Goal: Task Accomplishment & Management: Use online tool/utility

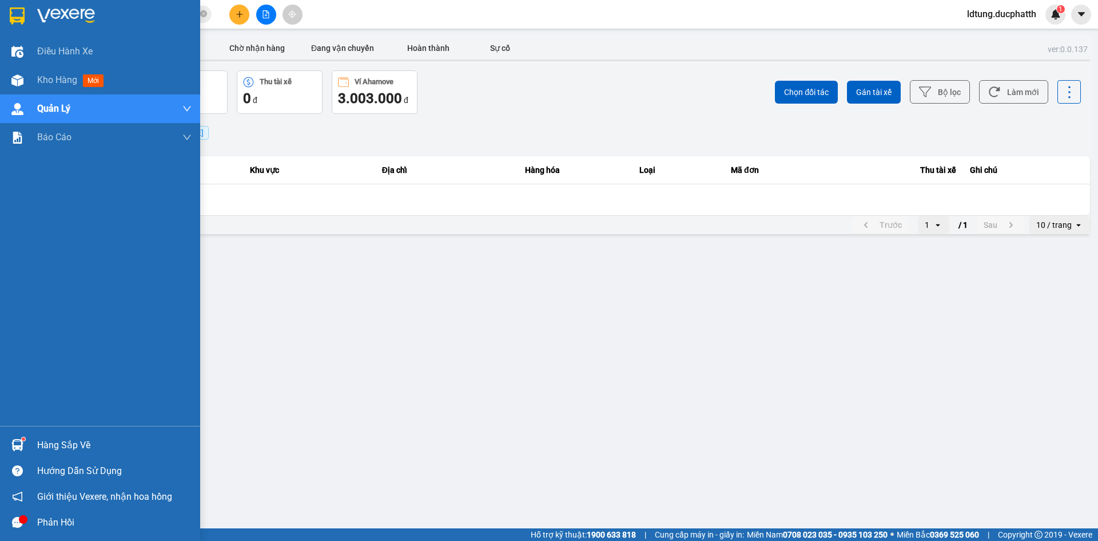
click at [21, 443] on img at bounding box center [17, 445] width 12 height 12
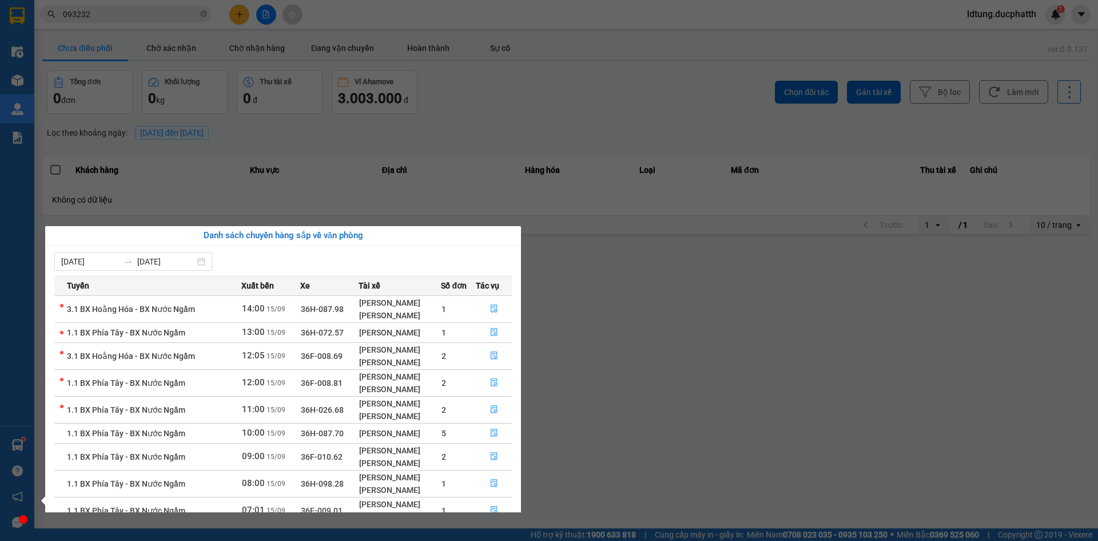
scroll to position [74, 0]
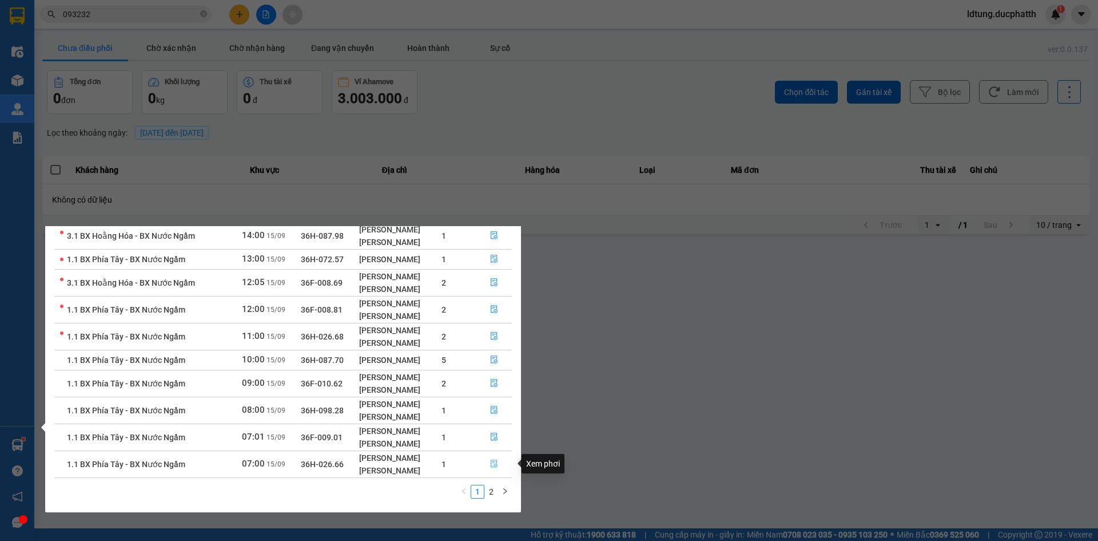
click at [495, 465] on icon "file-done" at bounding box center [494, 464] width 7 height 8
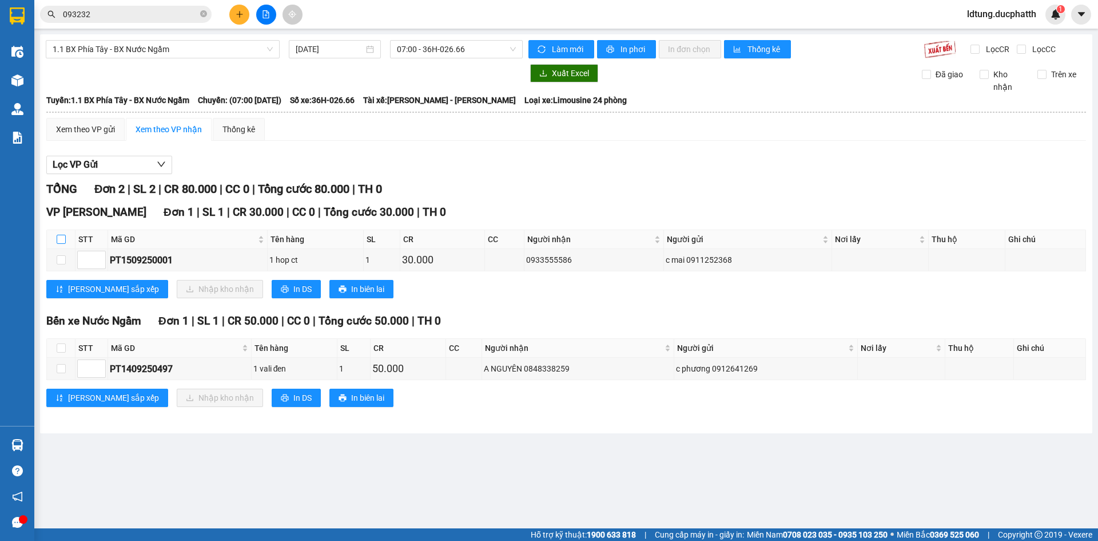
click at [57, 240] on input "checkbox" at bounding box center [61, 239] width 9 height 9
checkbox input "true"
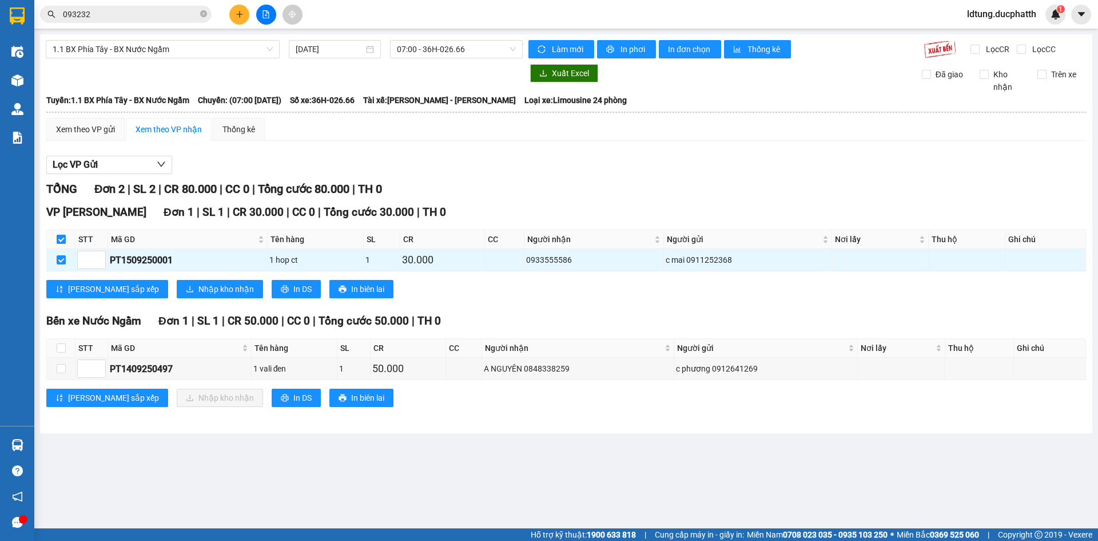
checkbox input "true"
click at [61, 333] on div "Bến xe Nước Ngầm Đơn 1 | SL 1 | CR 50.000 | CC 0 | Tổng cước 50.000 | TH 0 STT …" at bounding box center [566, 363] width 1040 height 103
click at [54, 346] on th at bounding box center [61, 348] width 29 height 19
click at [65, 347] on input "checkbox" at bounding box center [61, 347] width 9 height 9
checkbox input "true"
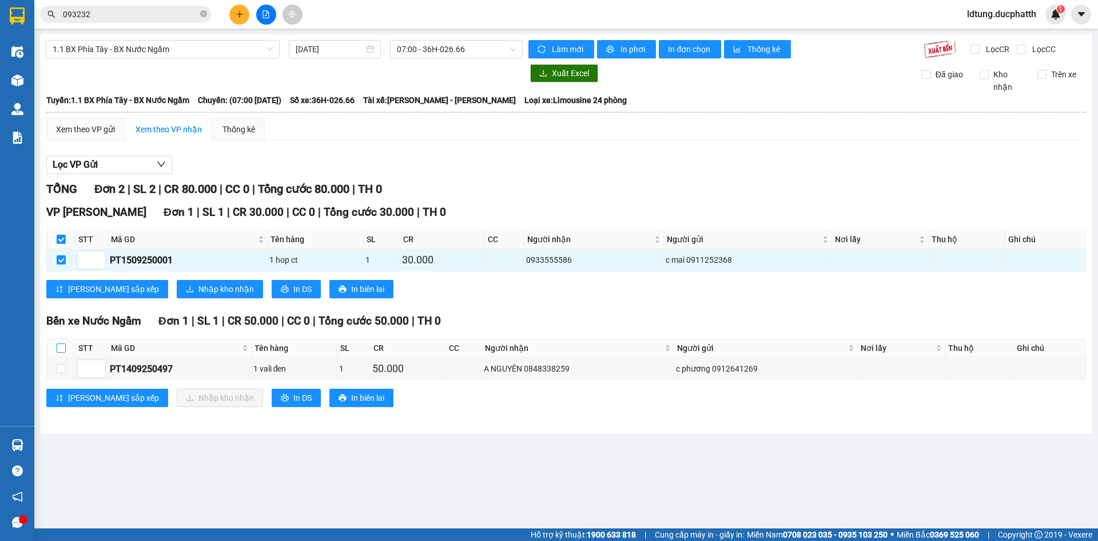
checkbox input "true"
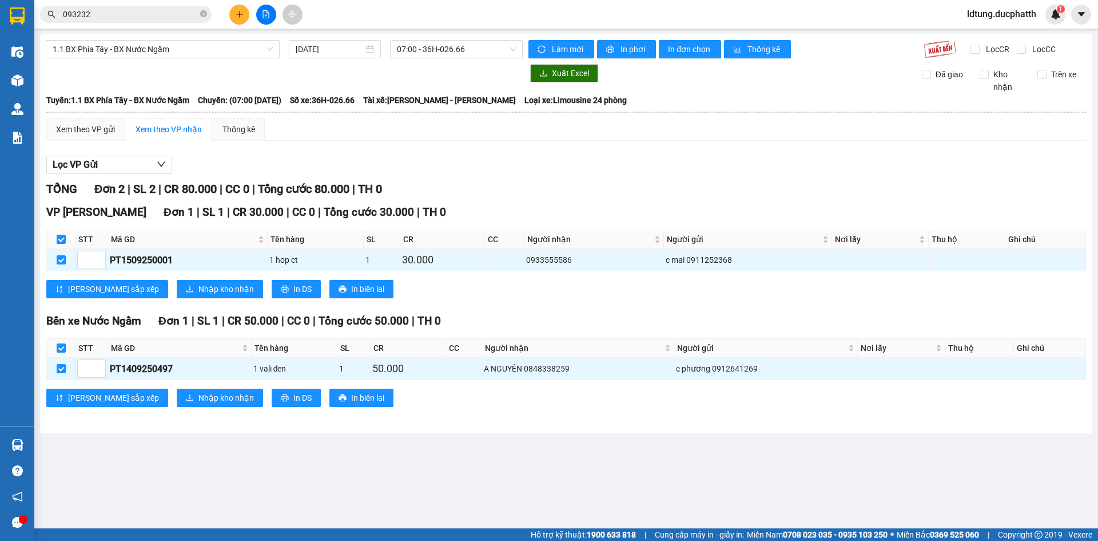
click at [153, 387] on div "Bến xe Nước Ngầm Đơn 1 | SL 1 | CR 50.000 | CC 0 | Tổng cước 50.000 | TH 0 STT …" at bounding box center [566, 363] width 1040 height 103
click at [198, 402] on span "Nhập kho nhận" at bounding box center [225, 397] width 55 height 13
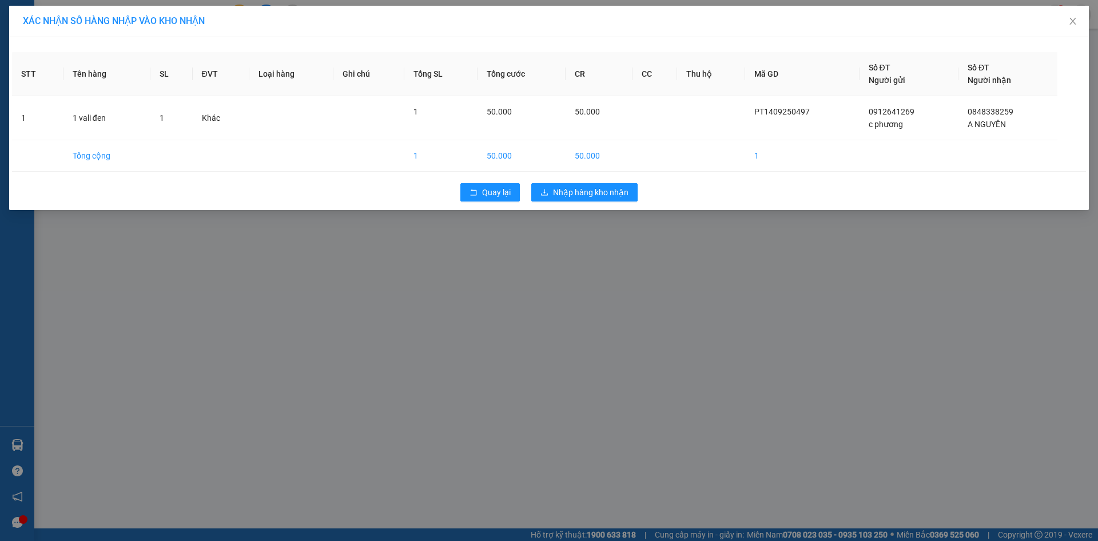
click at [604, 203] on div "Quay lại Nhập hàng kho nhận" at bounding box center [549, 192] width 1074 height 30
click at [587, 203] on div "Quay lại Nhập hàng kho nhận" at bounding box center [549, 192] width 1074 height 30
click at [588, 194] on span "Nhập hàng kho nhận" at bounding box center [591, 192] width 76 height 13
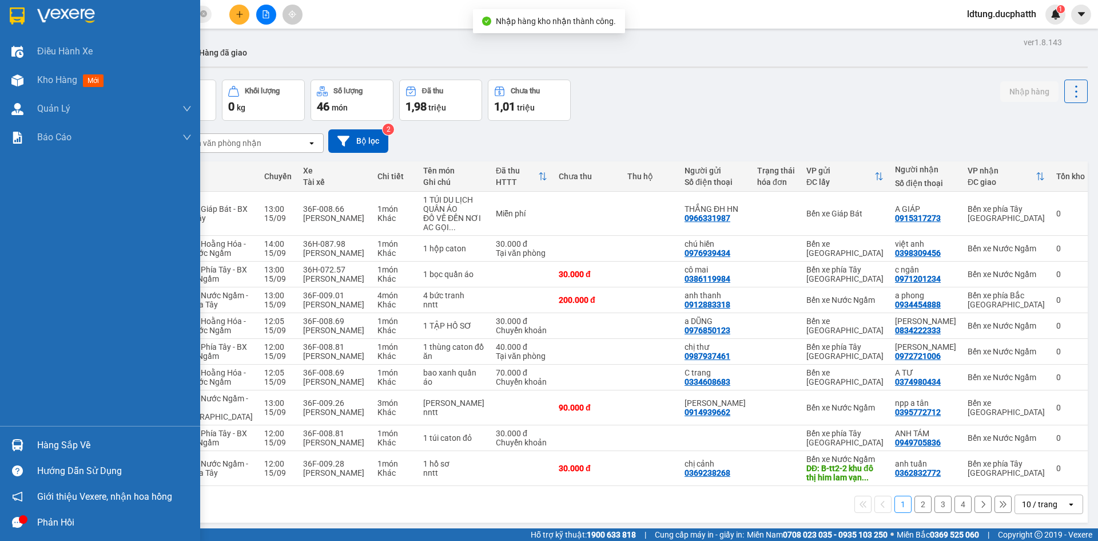
click at [55, 439] on div "Hàng sắp về" at bounding box center [114, 444] width 154 height 17
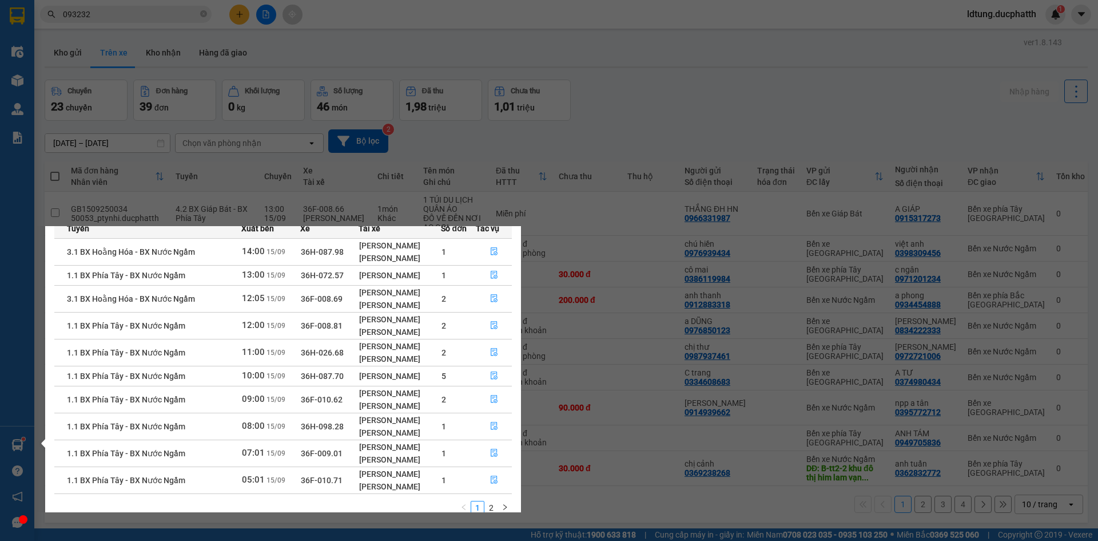
scroll to position [74, 0]
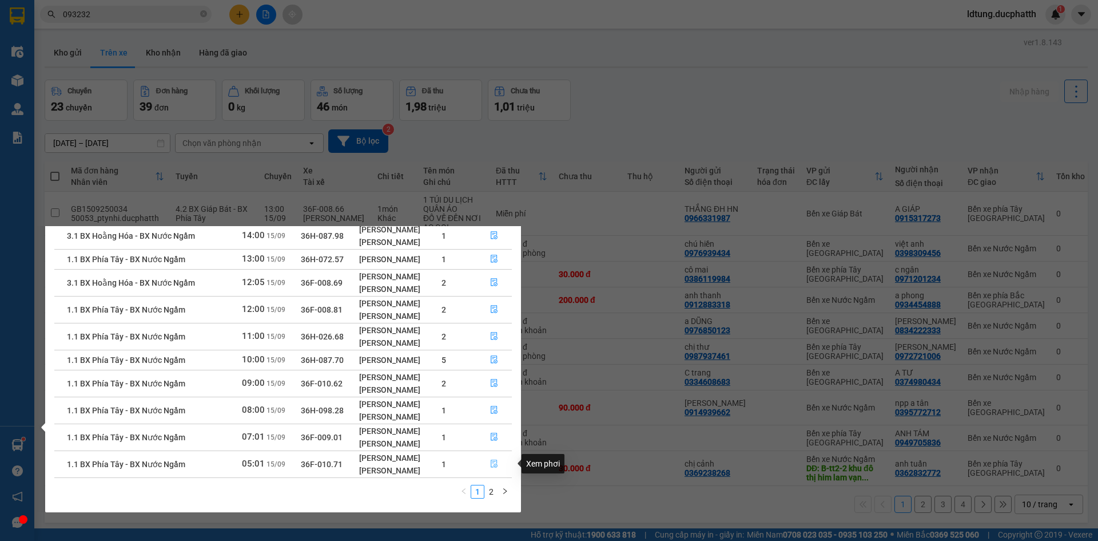
click at [498, 463] on icon "file-done" at bounding box center [494, 463] width 8 height 8
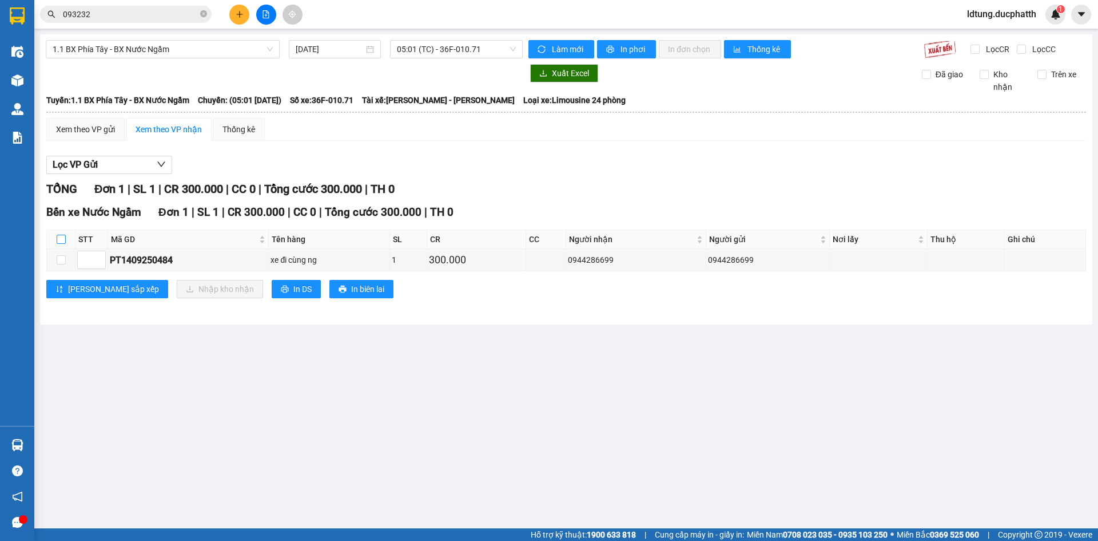
click at [62, 238] on input "checkbox" at bounding box center [61, 239] width 9 height 9
checkbox input "true"
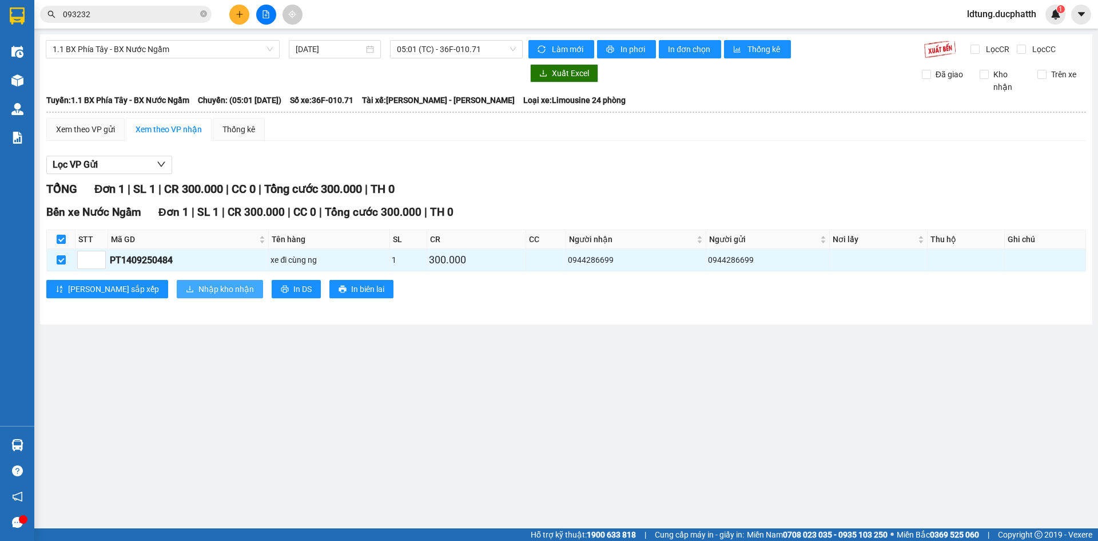
click at [198, 293] on span "Nhập kho nhận" at bounding box center [225, 289] width 55 height 13
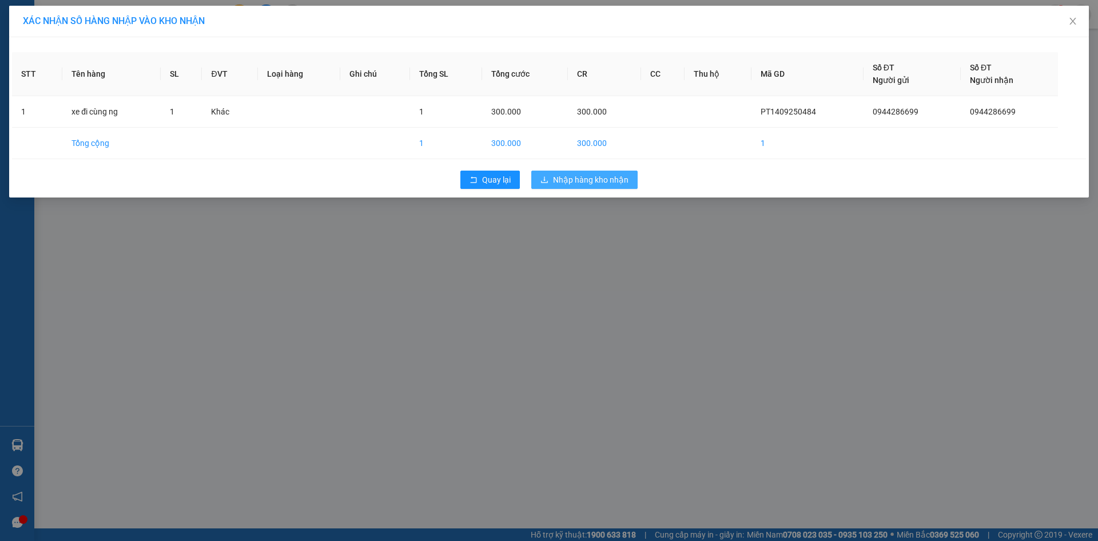
click at [614, 184] on button "Nhập hàng kho nhận" at bounding box center [584, 179] width 106 height 18
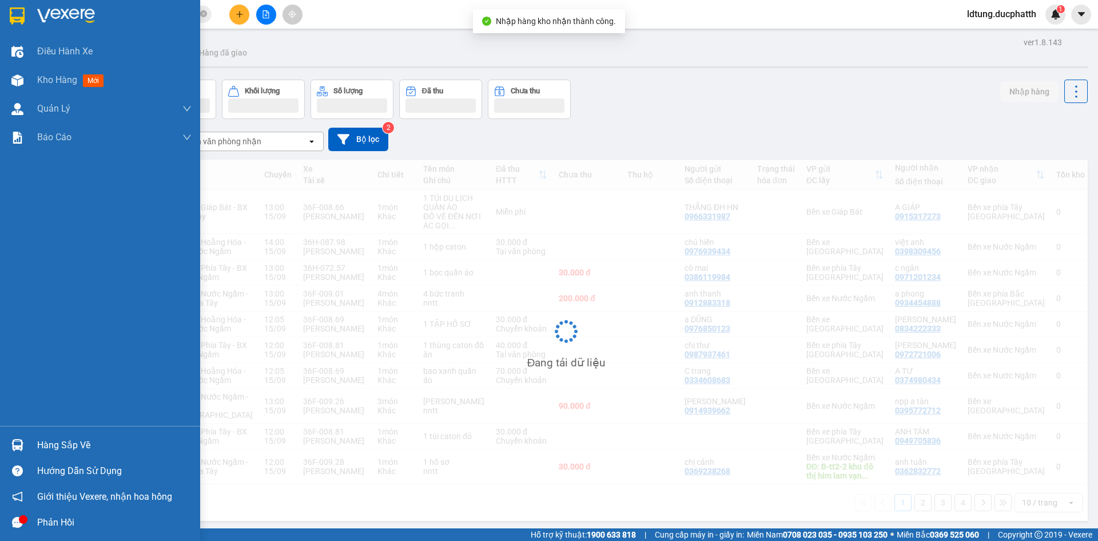
drag, startPoint x: 15, startPoint y: 438, endPoint x: 24, endPoint y: 439, distance: 8.8
click at [15, 438] on div at bounding box center [17, 445] width 20 height 20
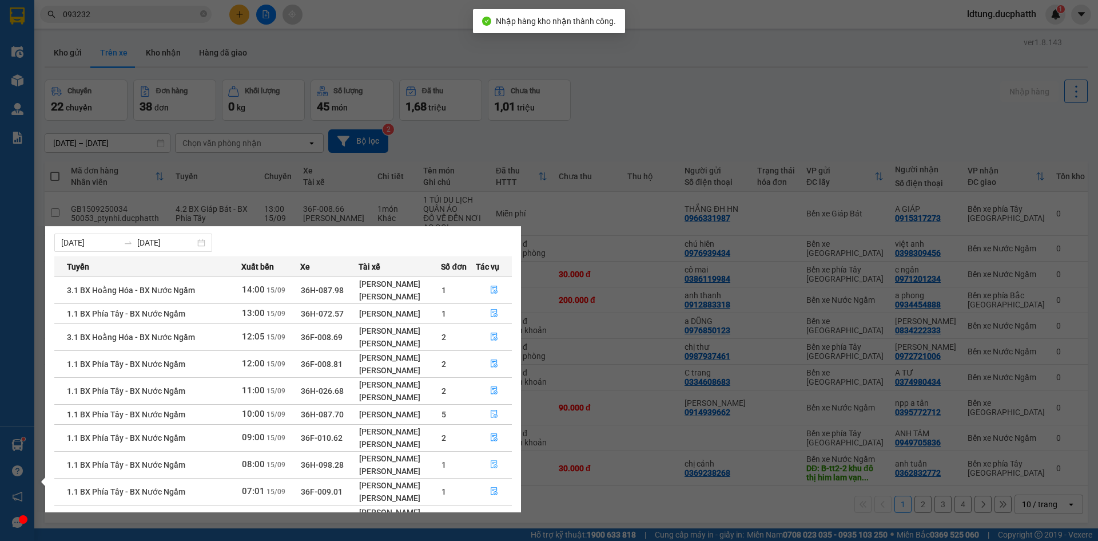
scroll to position [74, 0]
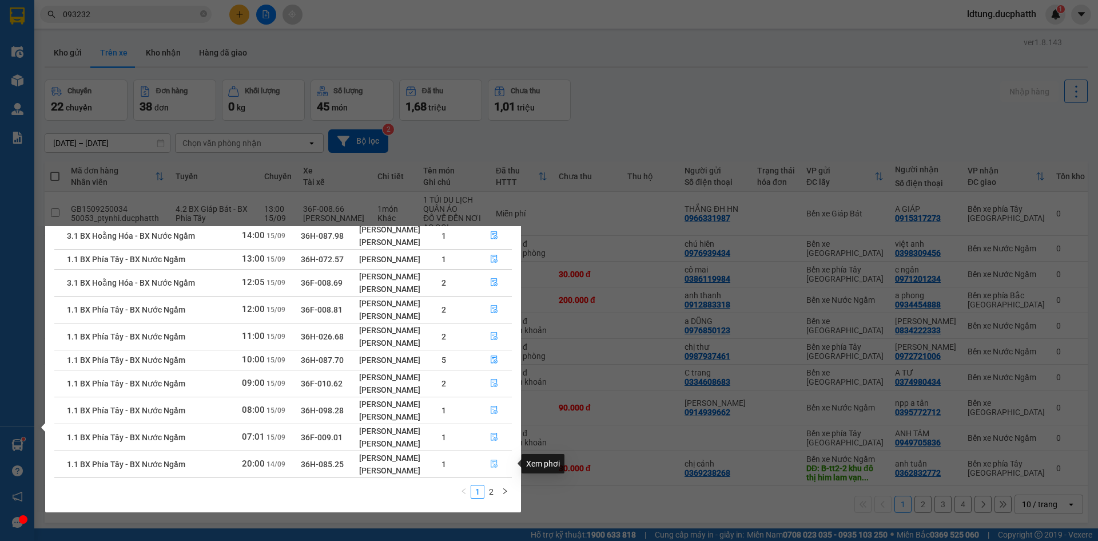
click at [503, 466] on button "button" at bounding box center [494, 464] width 35 height 18
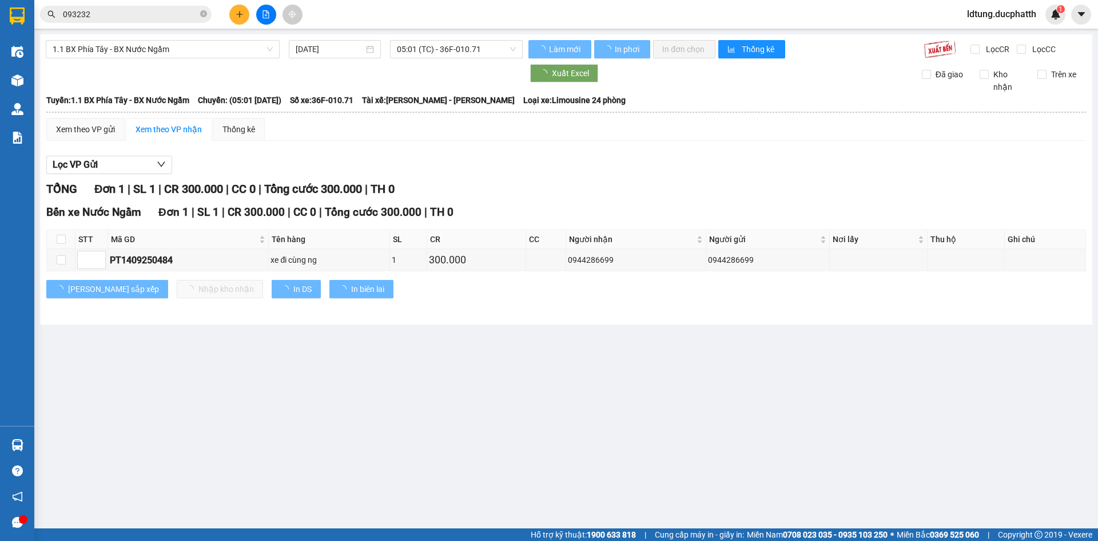
type input "14/09/2025"
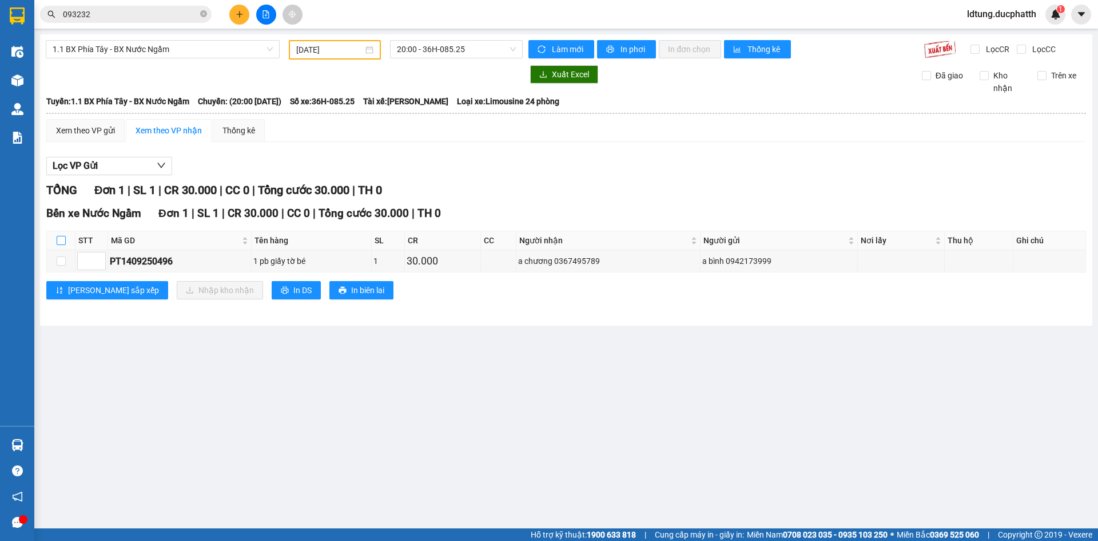
click at [63, 241] on input "checkbox" at bounding box center [61, 240] width 9 height 9
checkbox input "true"
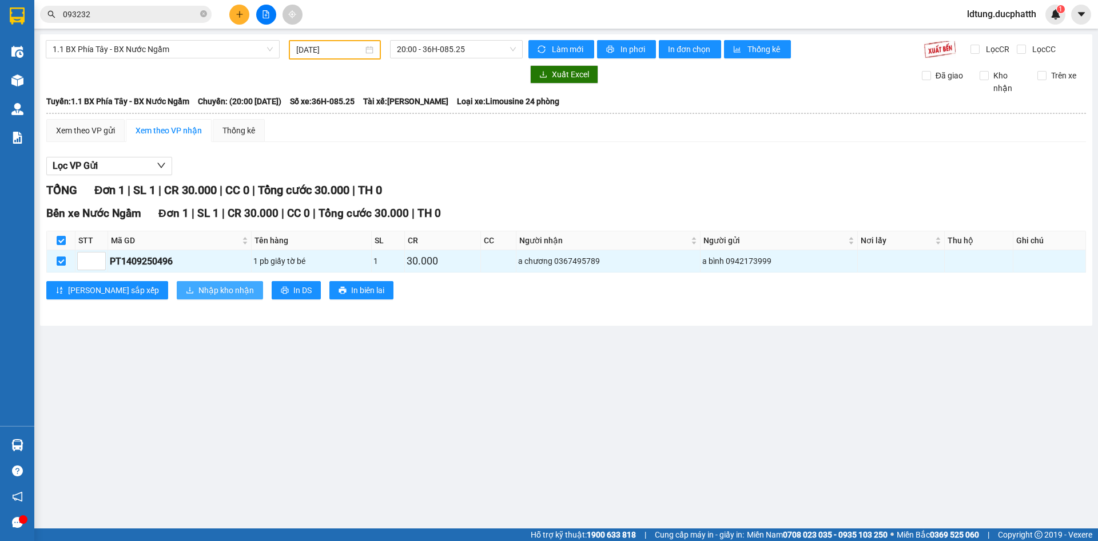
click at [198, 290] on span "Nhập kho nhận" at bounding box center [225, 290] width 55 height 13
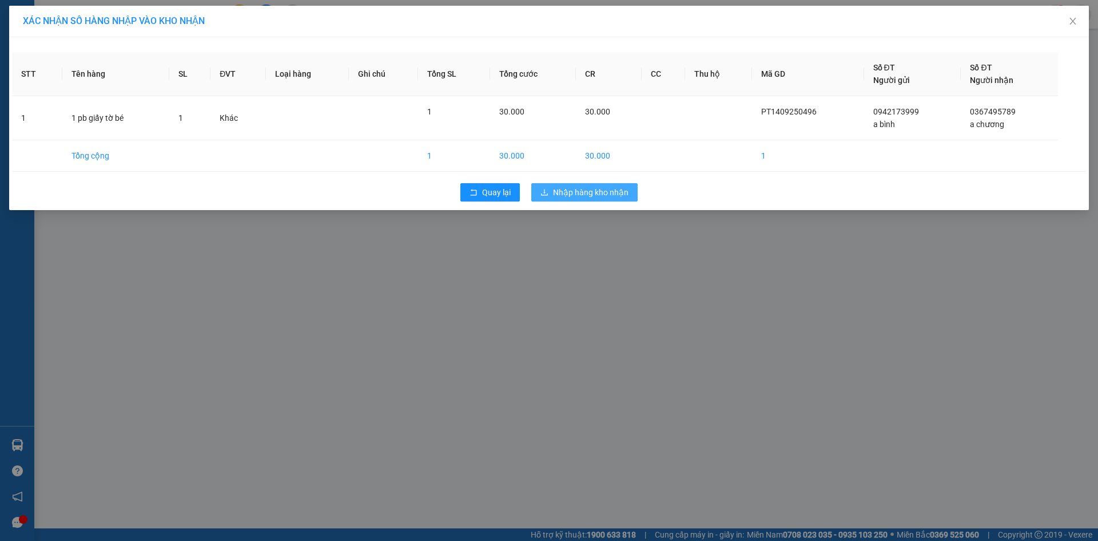
click at [554, 190] on span "Nhập hàng kho nhận" at bounding box center [591, 192] width 76 height 13
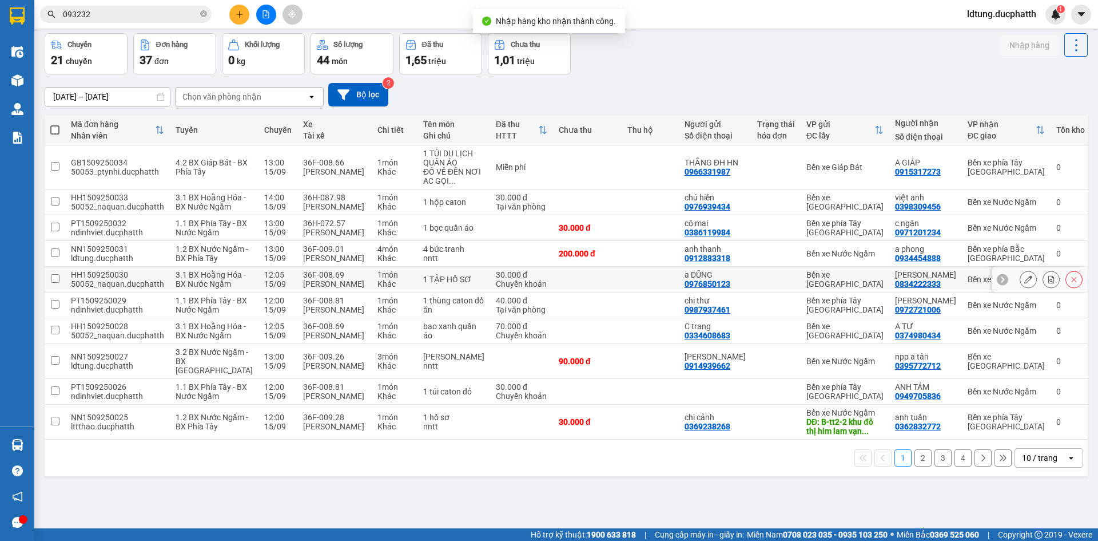
scroll to position [57, 0]
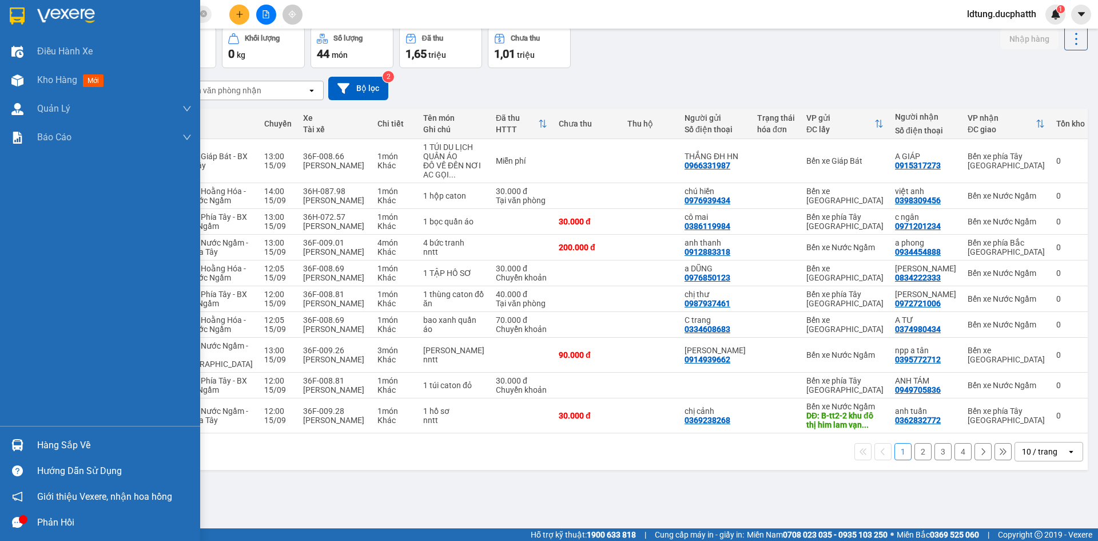
click at [21, 453] on div at bounding box center [17, 445] width 20 height 20
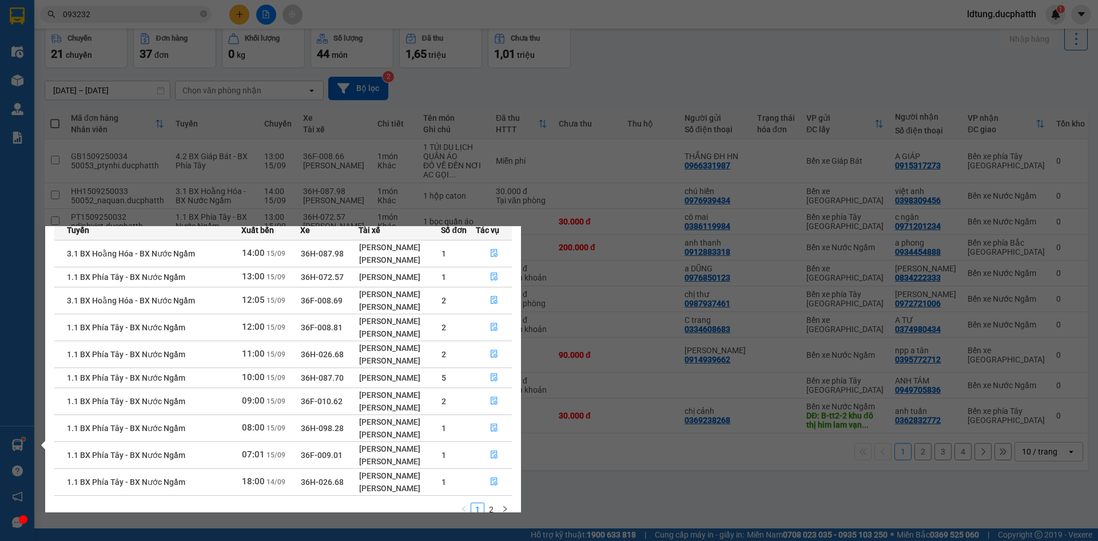
scroll to position [74, 0]
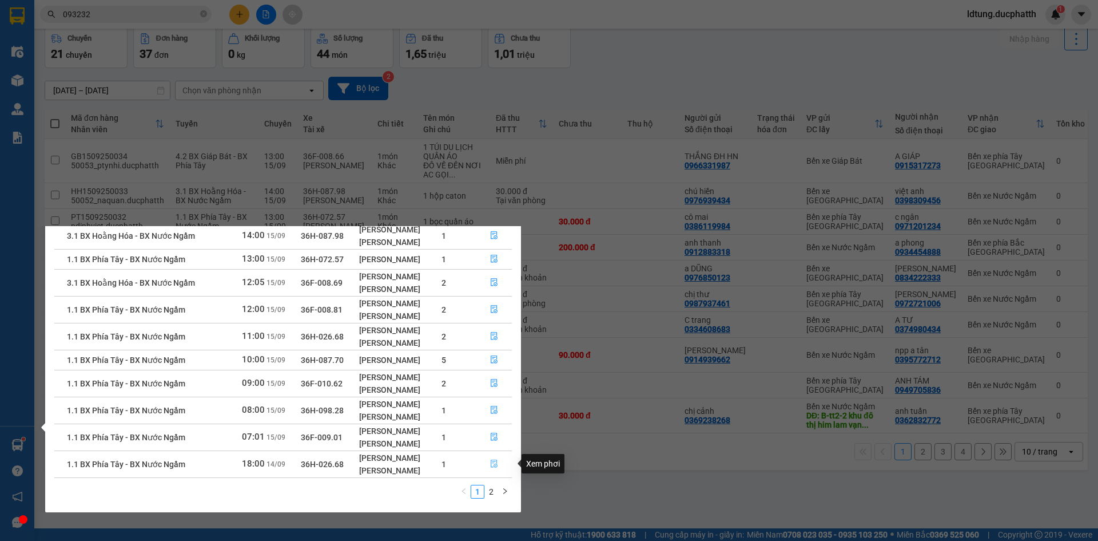
click at [492, 464] on icon "file-done" at bounding box center [494, 464] width 7 height 8
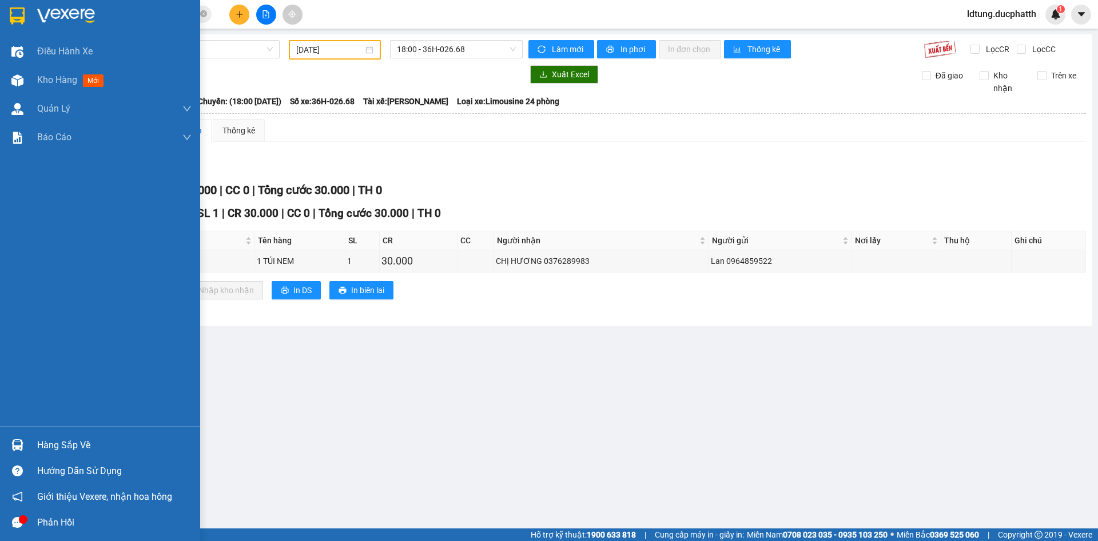
click at [23, 440] on img at bounding box center [17, 445] width 12 height 12
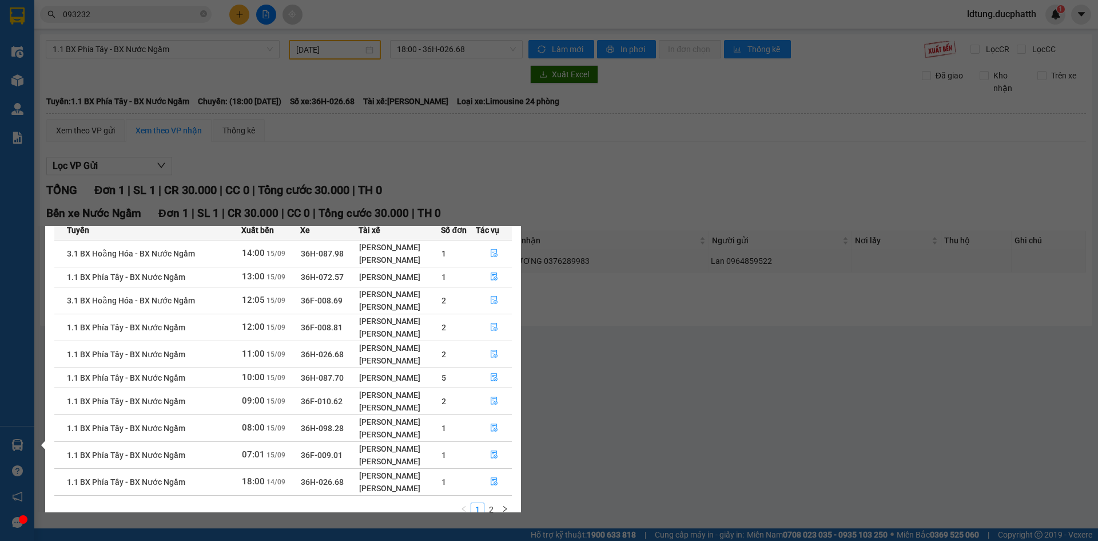
scroll to position [74, 0]
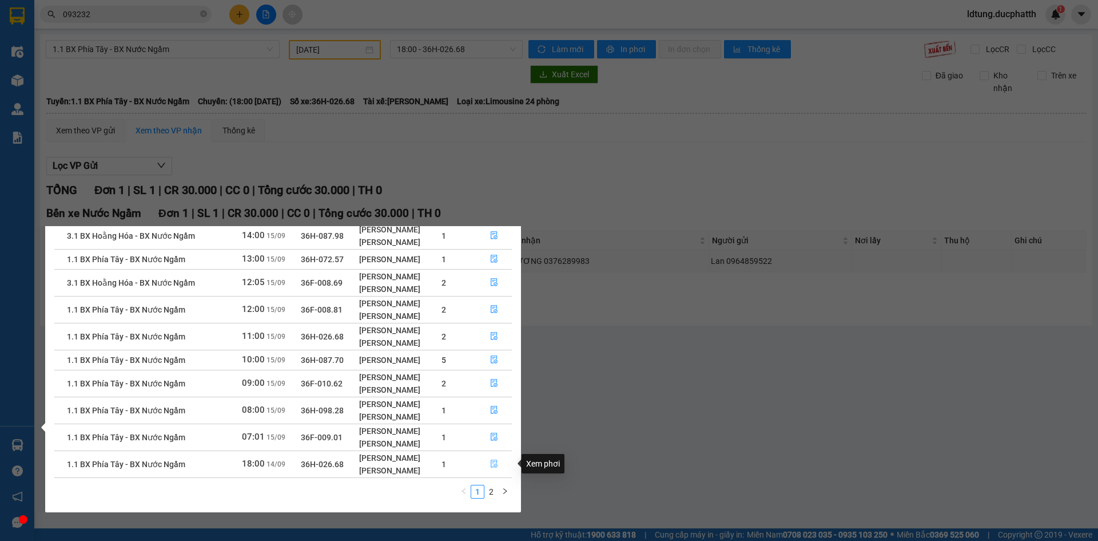
click at [500, 459] on button "button" at bounding box center [494, 464] width 35 height 18
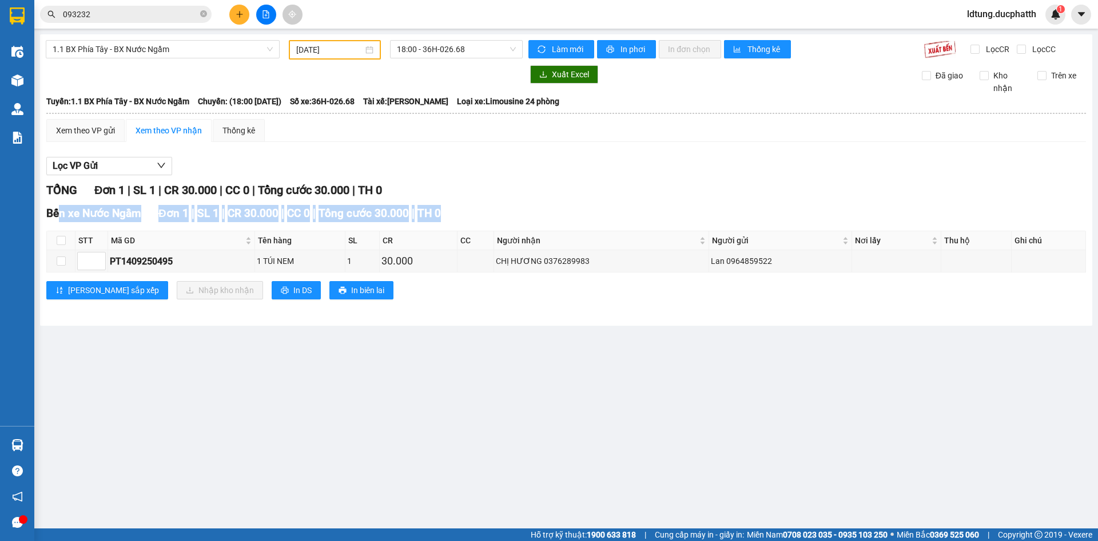
drag, startPoint x: 62, startPoint y: 219, endPoint x: 60, endPoint y: 232, distance: 13.3
click at [60, 229] on div "Bến xe Nước Ngầm Đơn 1 | SL 1 | CR 30.000 | CC 0 | Tổng cước 30.000 | TH 0 STT …" at bounding box center [566, 256] width 1040 height 103
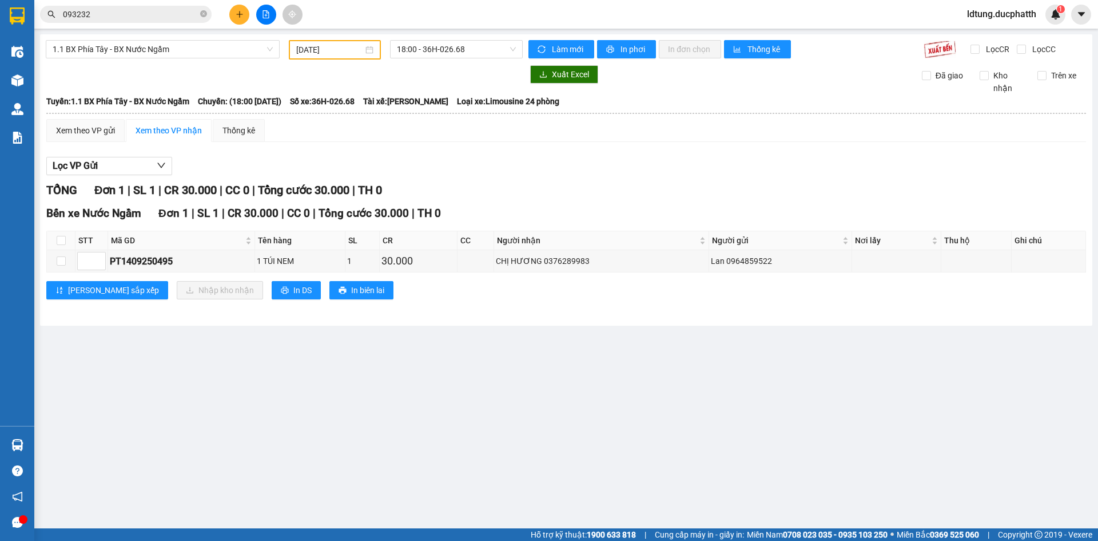
click at [60, 232] on th at bounding box center [61, 240] width 29 height 19
click at [58, 240] on input "checkbox" at bounding box center [61, 240] width 9 height 9
checkbox input "true"
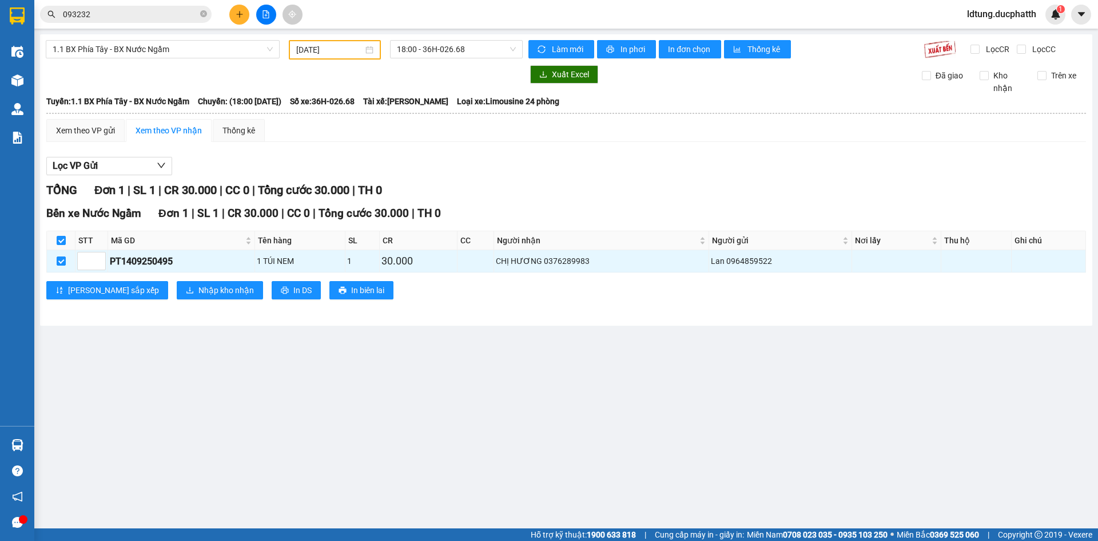
click at [196, 300] on div "Bến xe Nước Ngầm Đơn 1 | SL 1 | CR 30.000 | CC 0 | Tổng cước 30.000 | TH 0 STT …" at bounding box center [566, 256] width 1040 height 103
click at [198, 292] on span "Nhập kho nhận" at bounding box center [225, 290] width 55 height 13
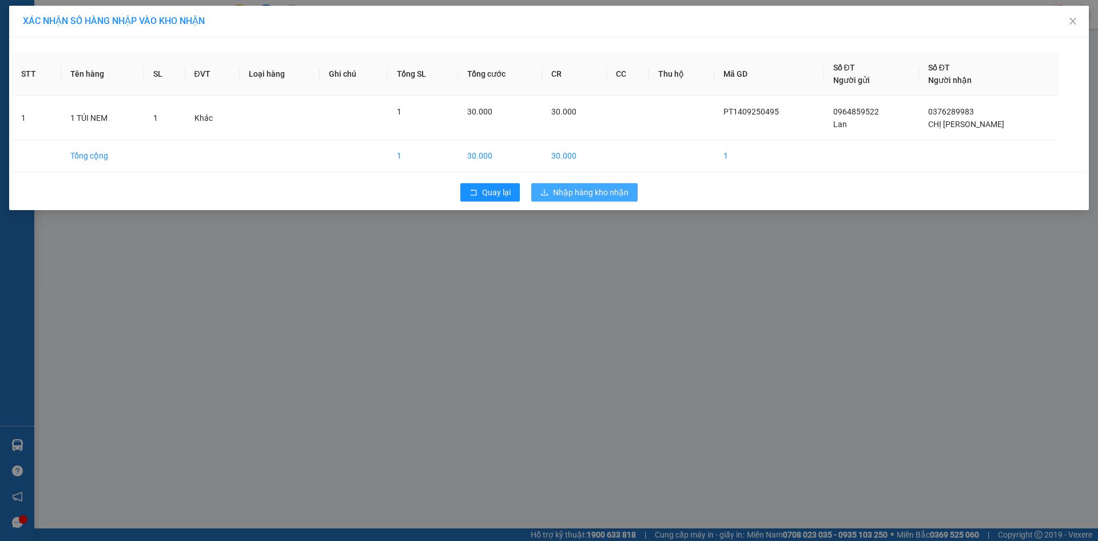
click at [558, 194] on span "Nhập hàng kho nhận" at bounding box center [591, 192] width 76 height 13
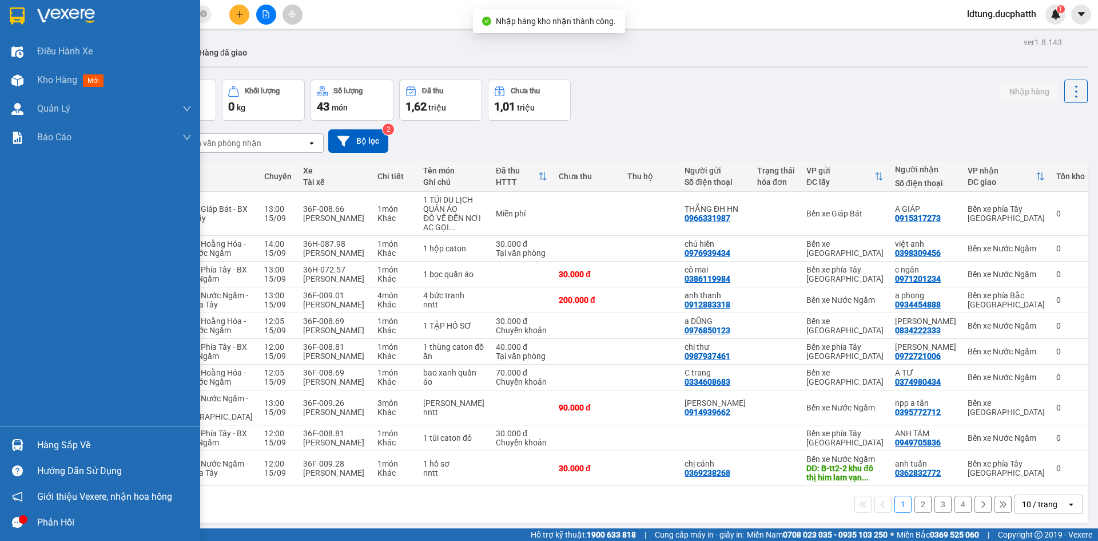
click at [25, 450] on div at bounding box center [17, 445] width 20 height 20
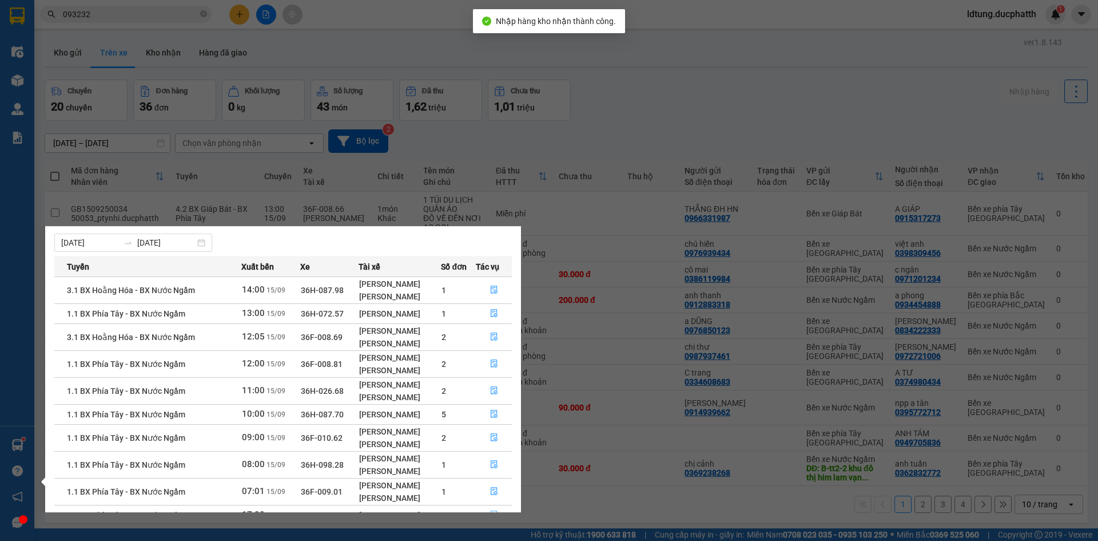
scroll to position [67, 0]
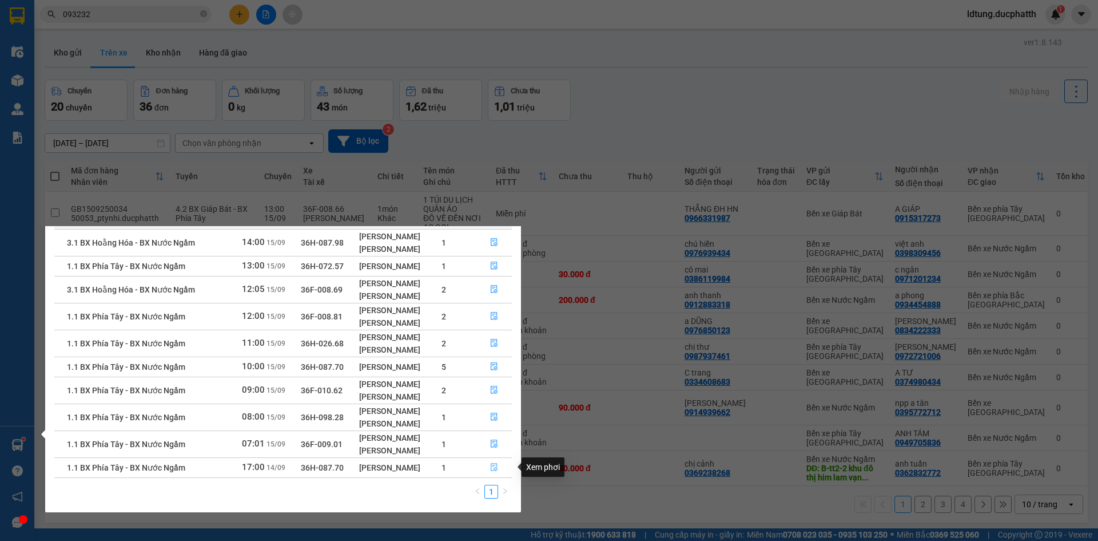
click at [493, 471] on span "file-done" at bounding box center [494, 467] width 8 height 9
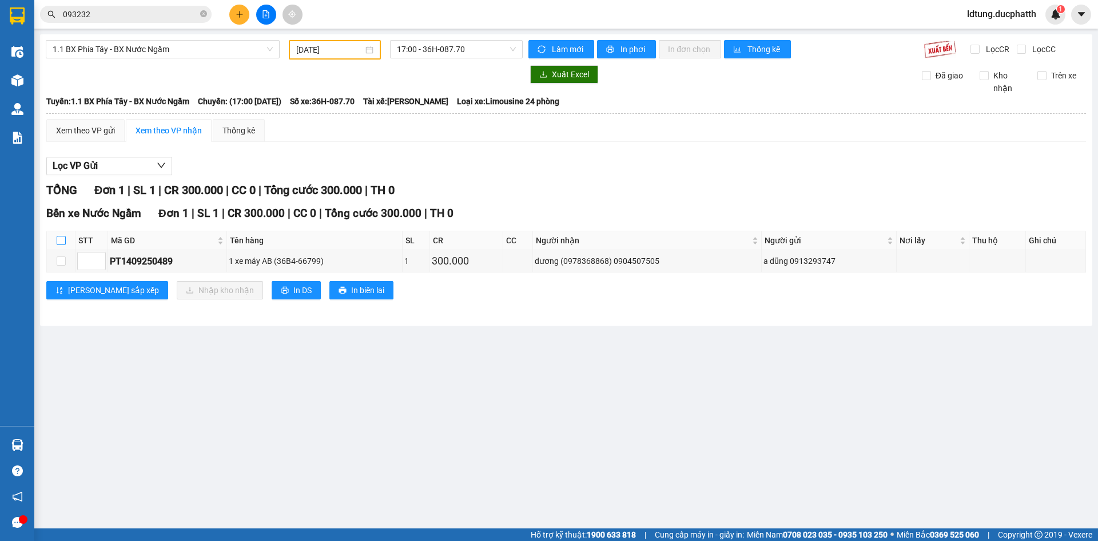
click at [61, 235] on label at bounding box center [61, 240] width 9 height 13
click at [61, 236] on input "checkbox" at bounding box center [61, 240] width 9 height 9
checkbox input "true"
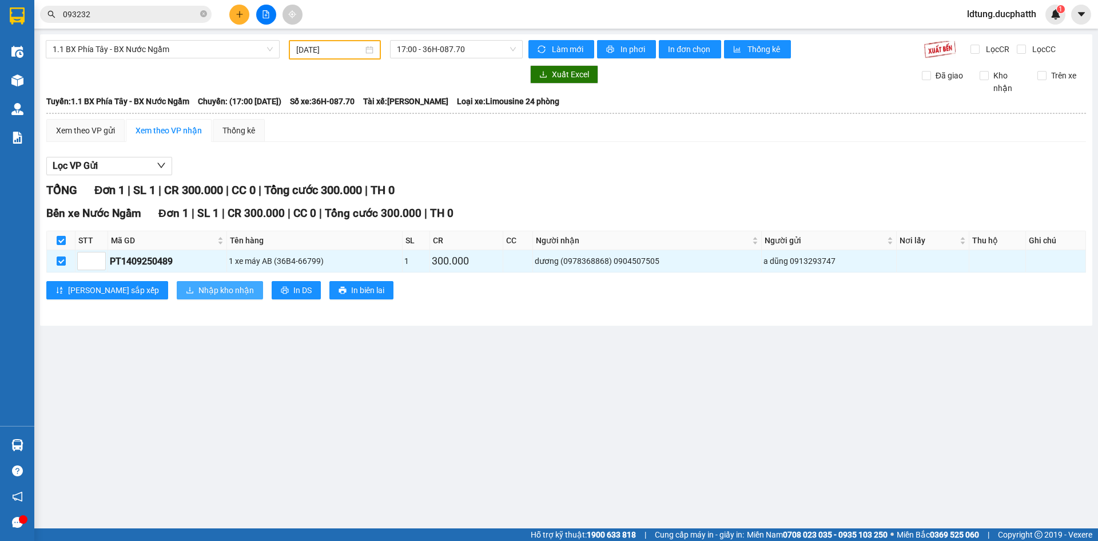
click at [198, 293] on span "Nhập kho nhận" at bounding box center [225, 290] width 55 height 13
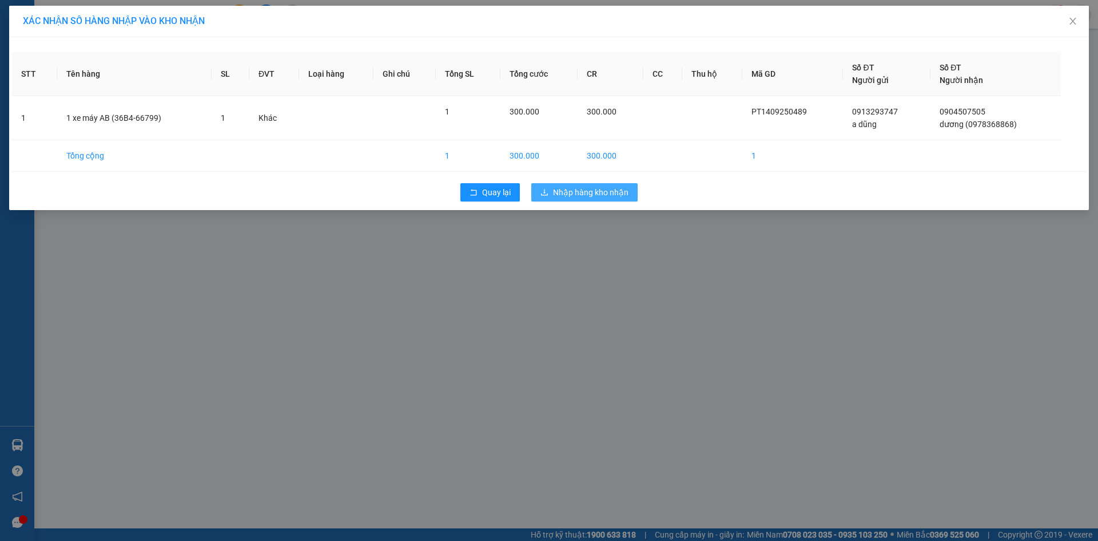
drag, startPoint x: 572, startPoint y: 192, endPoint x: 518, endPoint y: 213, distance: 58.3
click at [573, 192] on span "Nhập hàng kho nhận" at bounding box center [591, 192] width 76 height 13
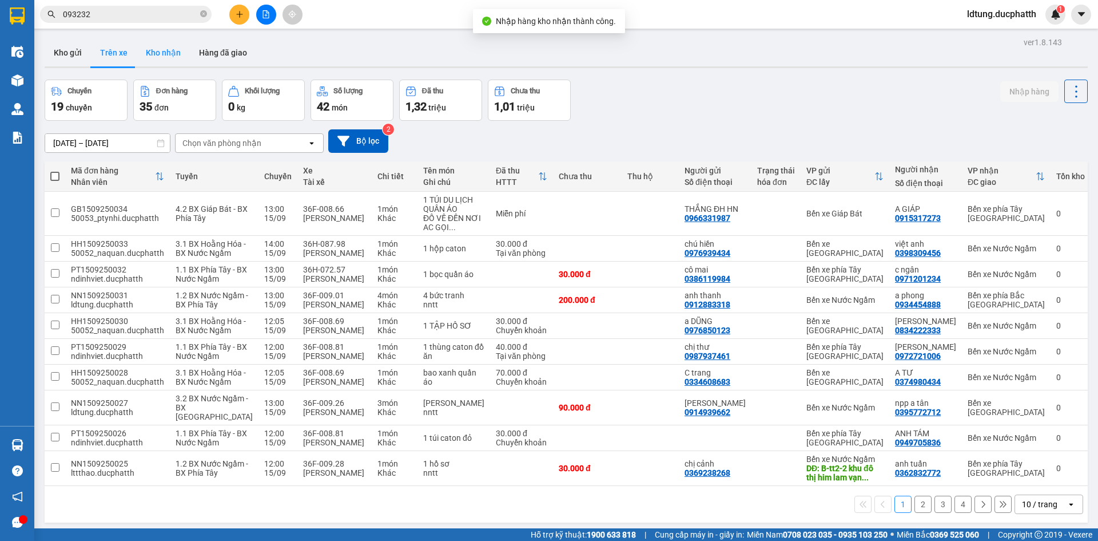
click at [166, 58] on button "Kho nhận" at bounding box center [163, 52] width 53 height 27
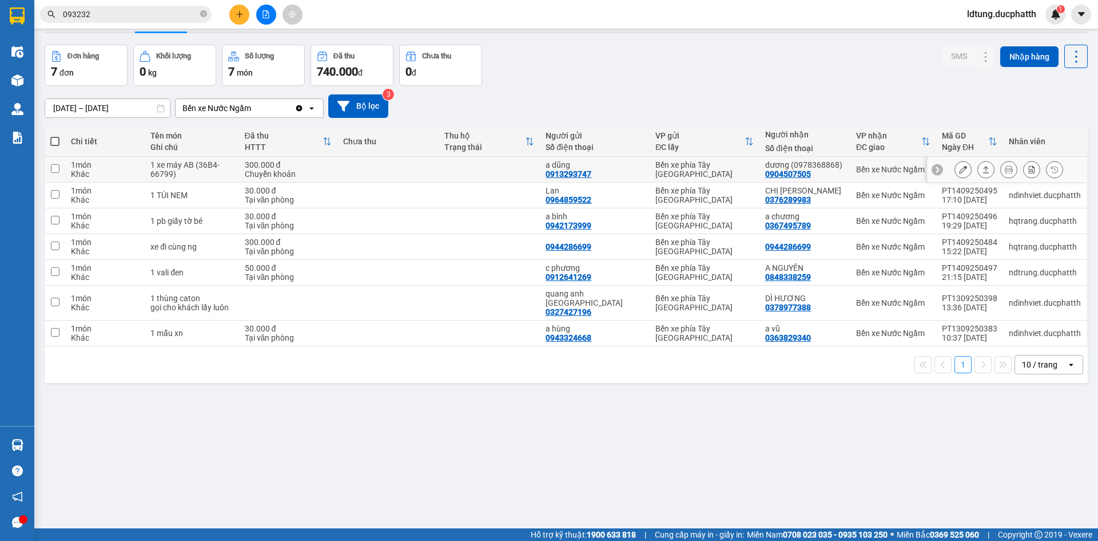
scroll to position [53, 0]
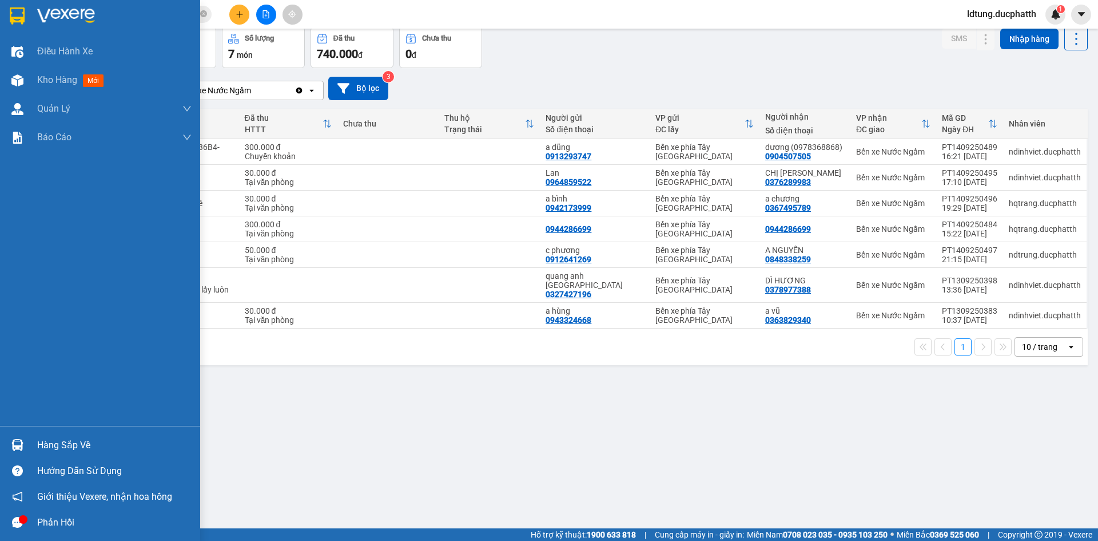
click at [24, 445] on div at bounding box center [17, 445] width 20 height 20
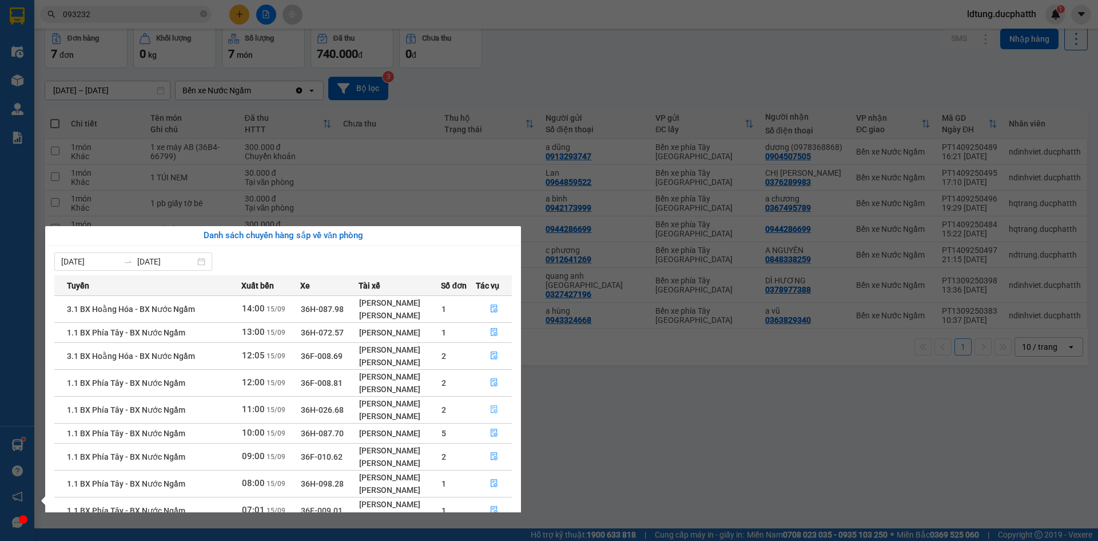
scroll to position [47, 0]
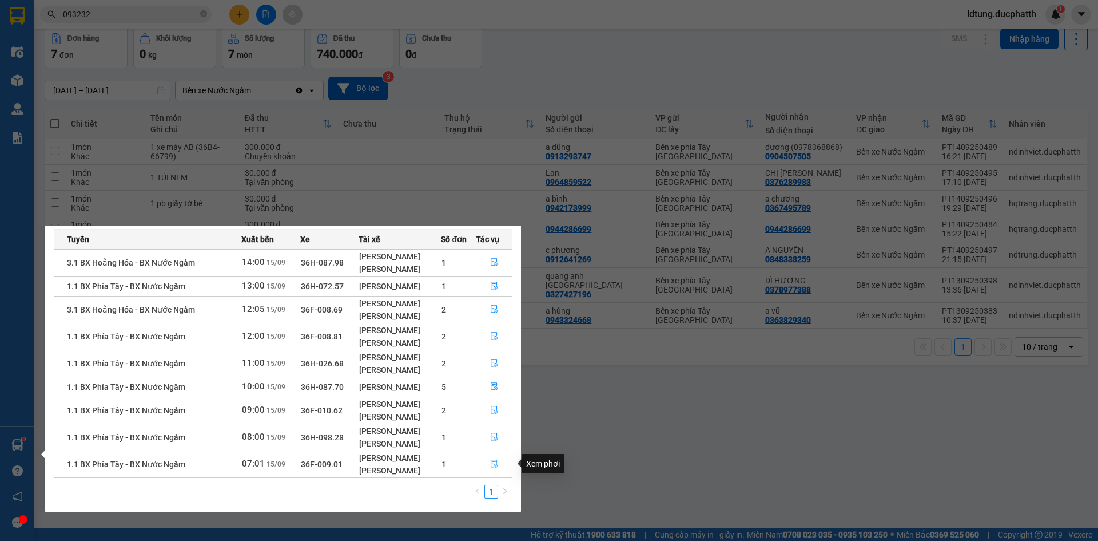
click at [495, 463] on icon "file-done" at bounding box center [494, 463] width 8 height 8
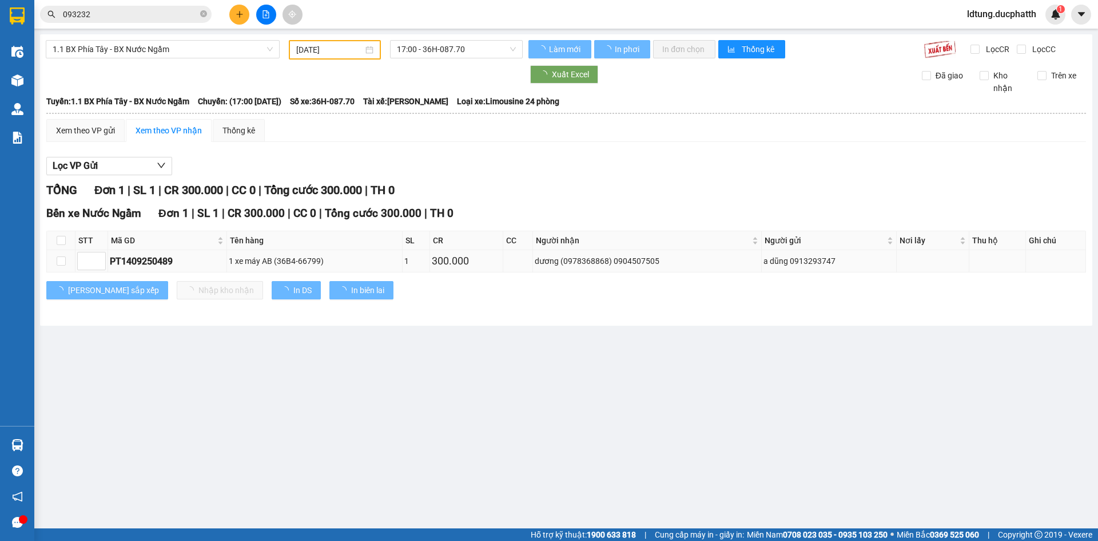
type input "15/09/2025"
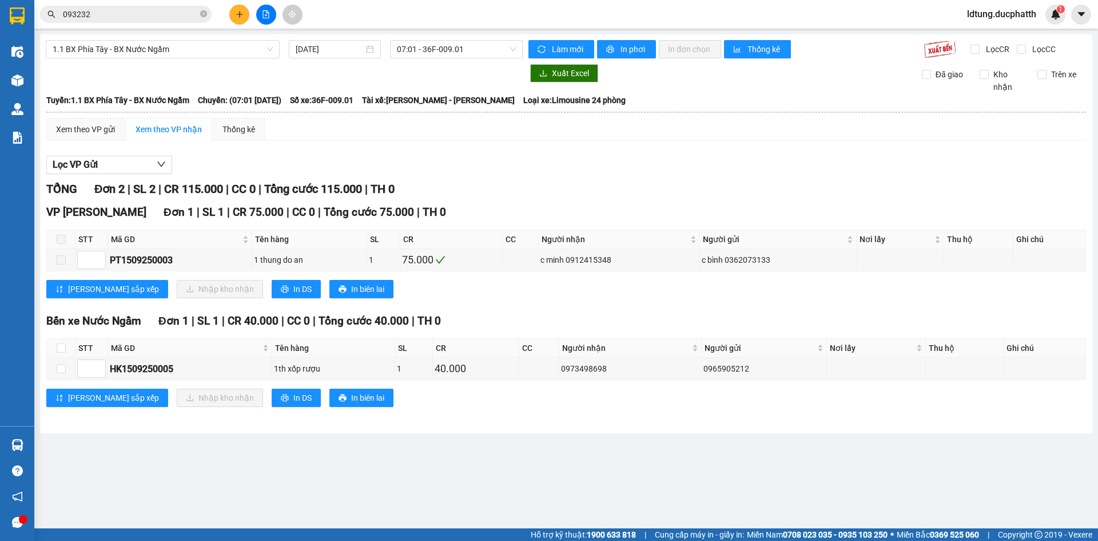
click at [61, 237] on span at bounding box center [61, 239] width 9 height 9
drag, startPoint x: 63, startPoint y: 348, endPoint x: 113, endPoint y: 359, distance: 50.8
click at [63, 348] on input "checkbox" at bounding box center [61, 347] width 9 height 9
checkbox input "true"
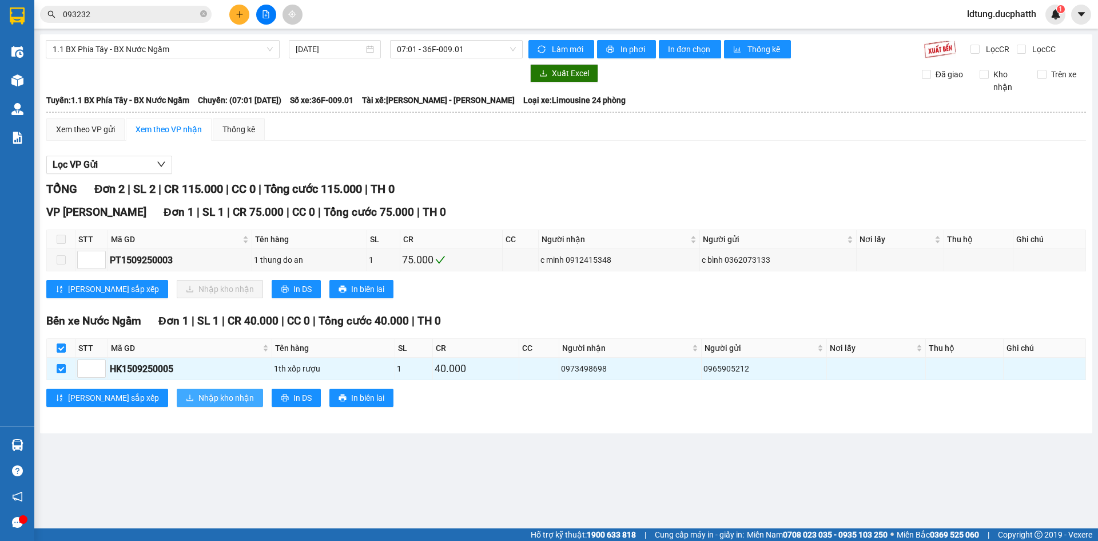
click at [177, 395] on button "Nhập kho nhận" at bounding box center [220, 397] width 86 height 18
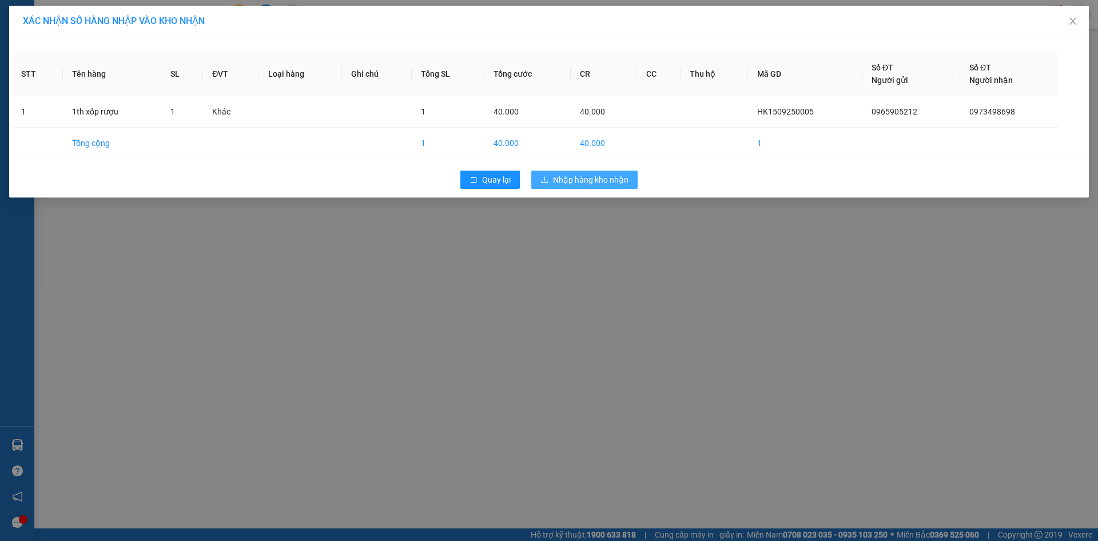
click at [558, 181] on span "Nhập hàng kho nhận" at bounding box center [591, 179] width 76 height 13
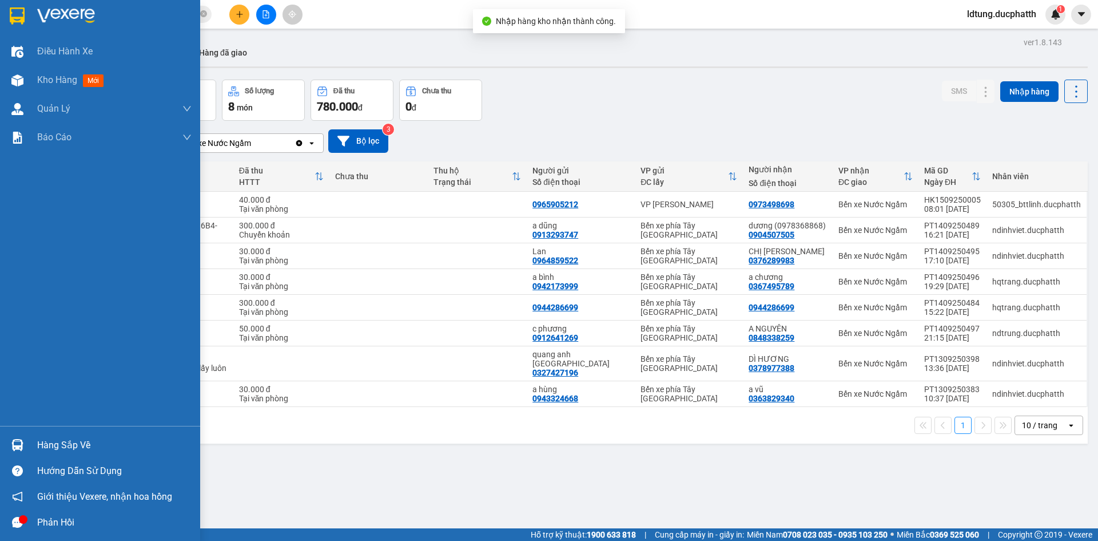
click at [55, 447] on div "Hàng sắp về" at bounding box center [114, 444] width 154 height 17
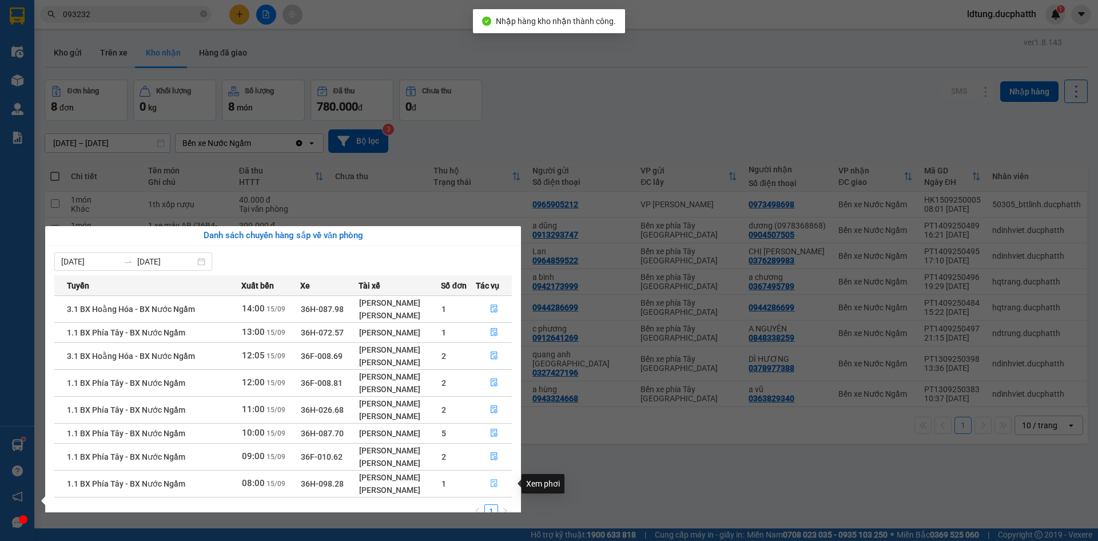
click at [495, 483] on icon "file-done" at bounding box center [494, 483] width 8 height 8
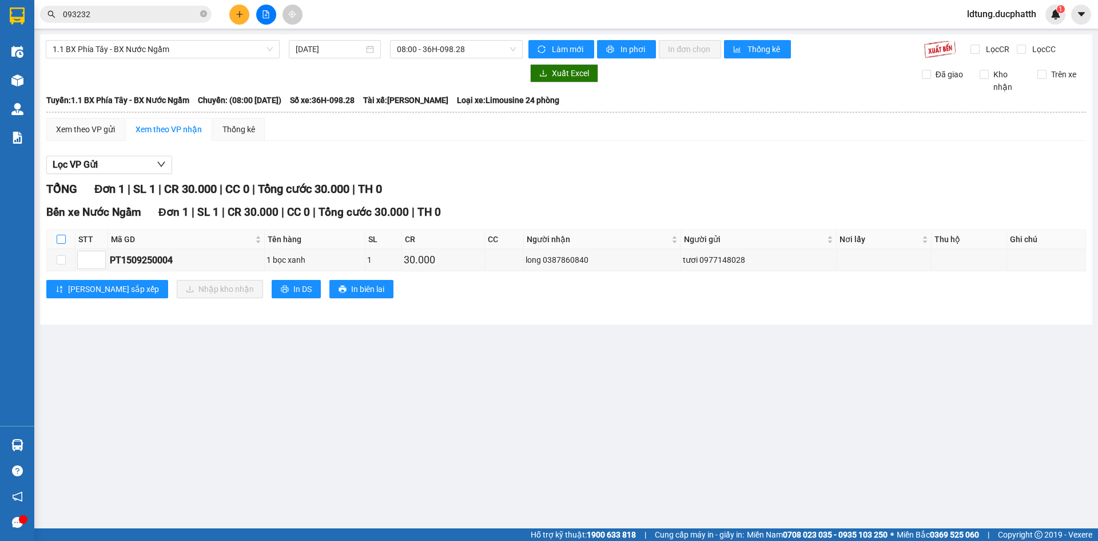
click at [58, 238] on input "checkbox" at bounding box center [61, 239] width 9 height 9
checkbox input "true"
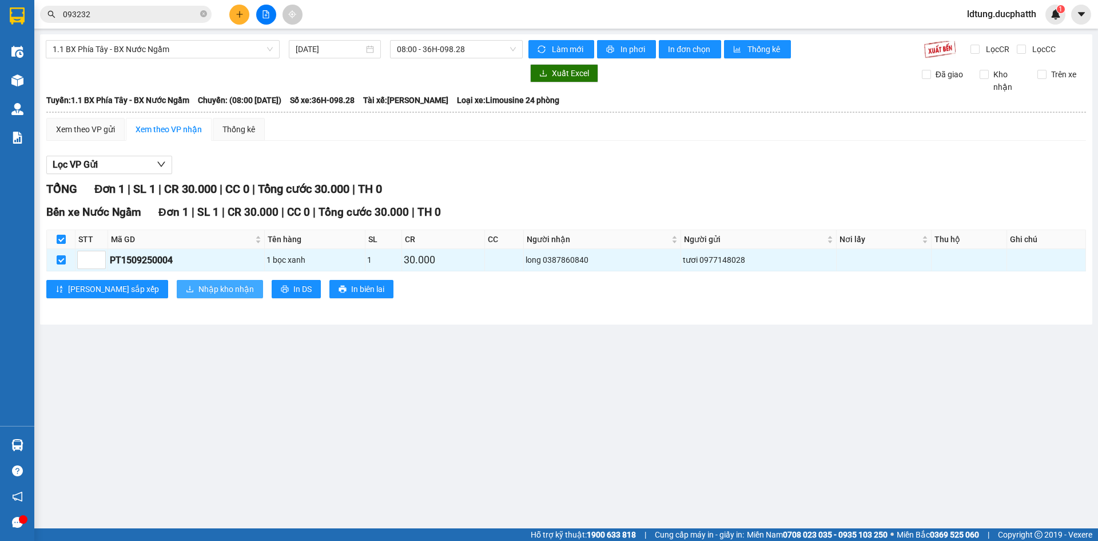
click at [198, 286] on span "Nhập kho nhận" at bounding box center [225, 289] width 55 height 13
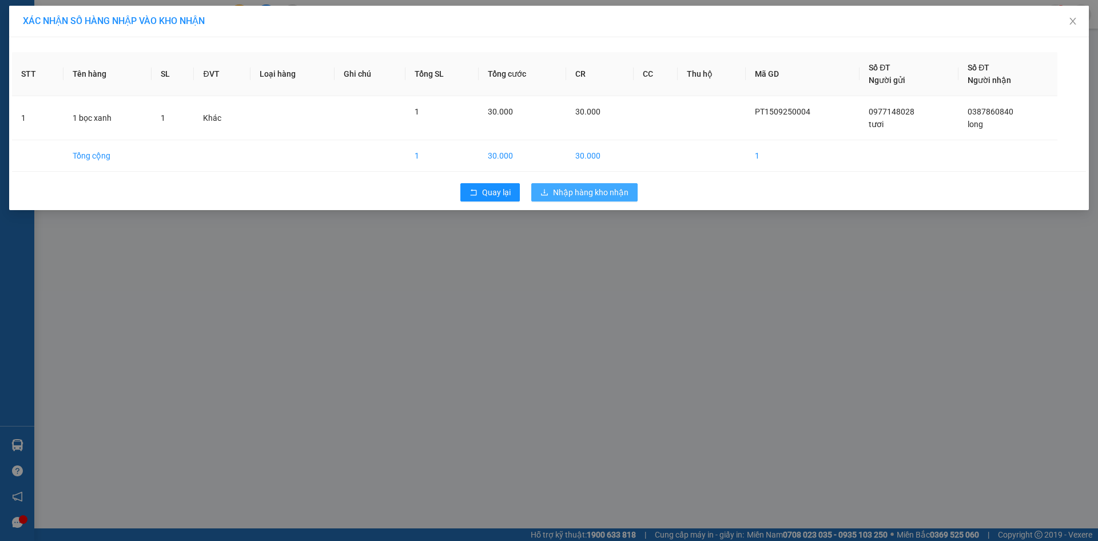
click at [566, 186] on span "Nhập hàng kho nhận" at bounding box center [591, 192] width 76 height 13
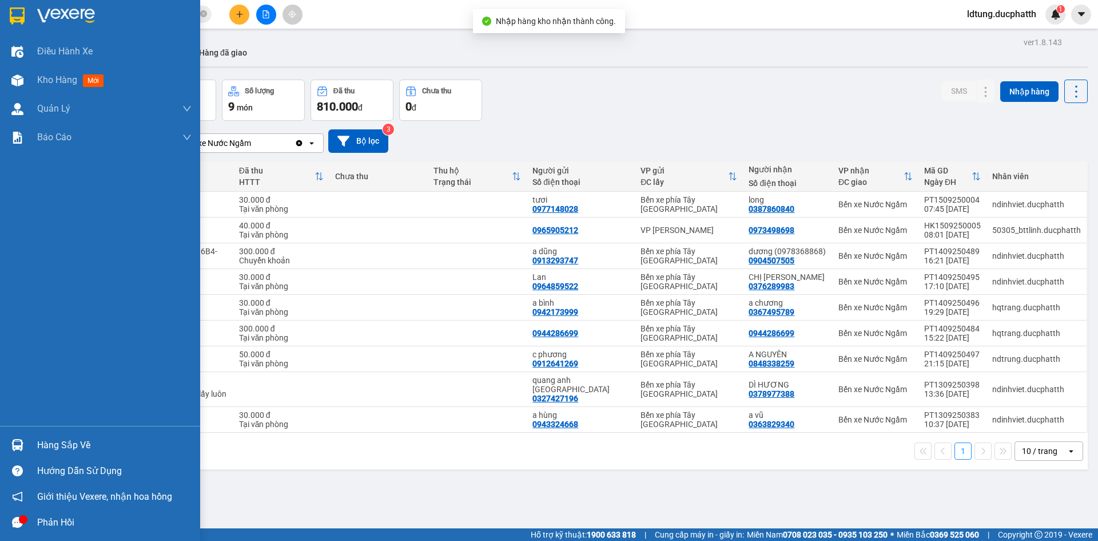
click at [51, 447] on div "Hàng sắp về" at bounding box center [114, 444] width 154 height 17
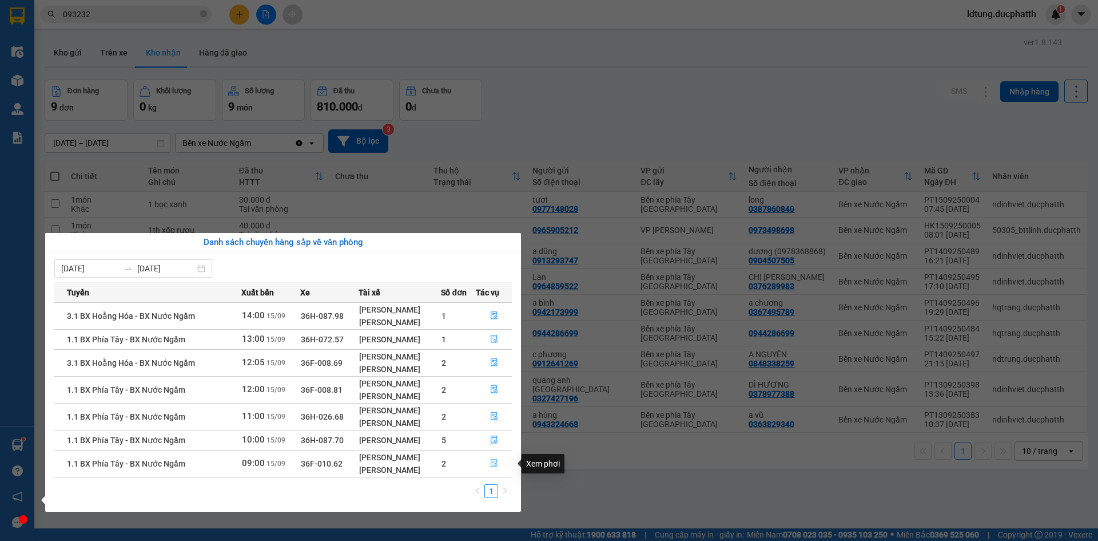
click at [488, 457] on button "button" at bounding box center [494, 463] width 35 height 18
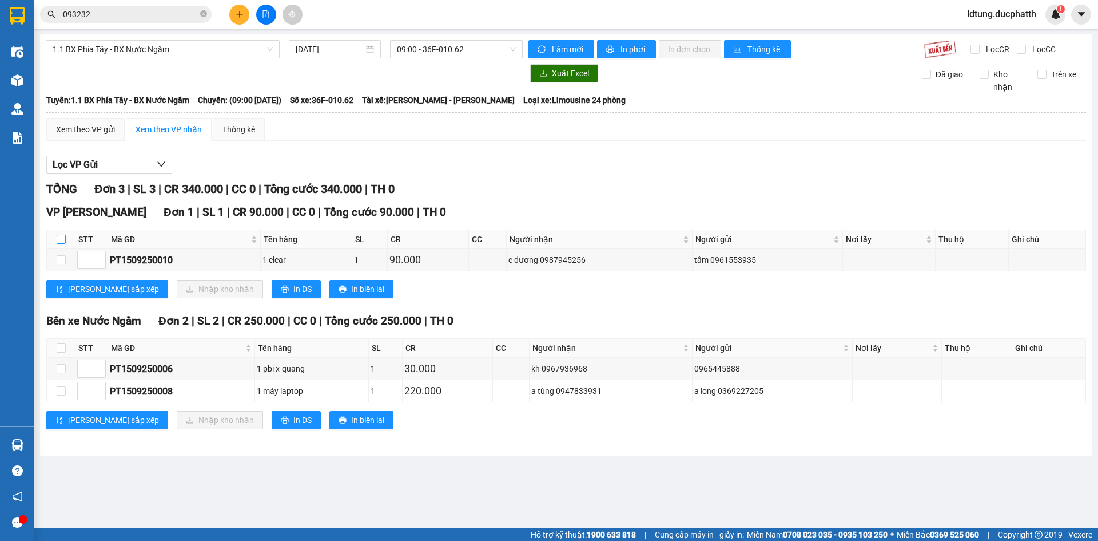
click at [61, 236] on input "checkbox" at bounding box center [61, 239] width 9 height 9
checkbox input "true"
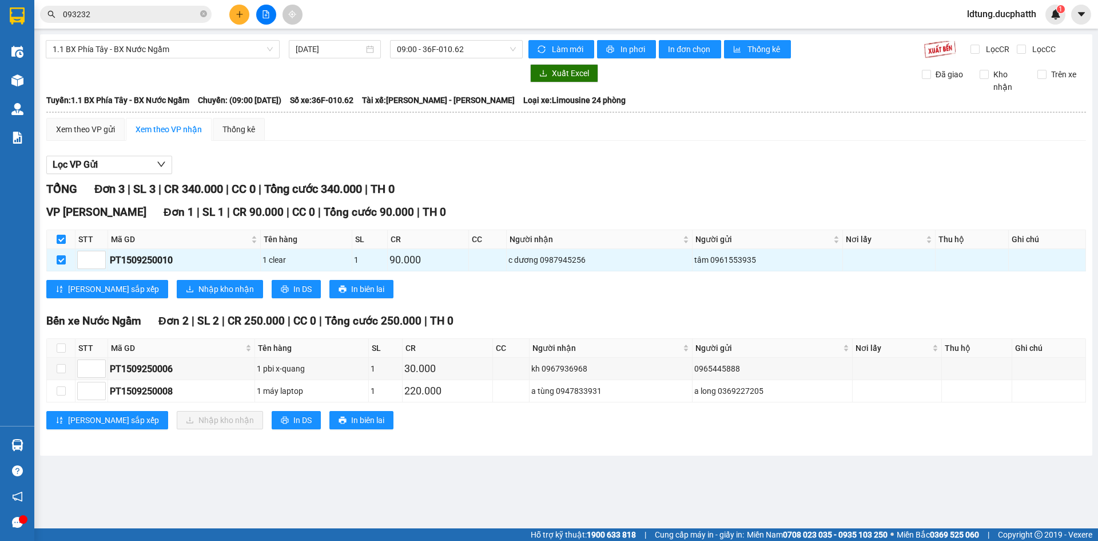
click at [61, 341] on th at bounding box center [61, 348] width 29 height 19
click at [63, 354] on label at bounding box center [61, 348] width 9 height 13
click at [63, 352] on input "checkbox" at bounding box center [61, 347] width 9 height 9
checkbox input "true"
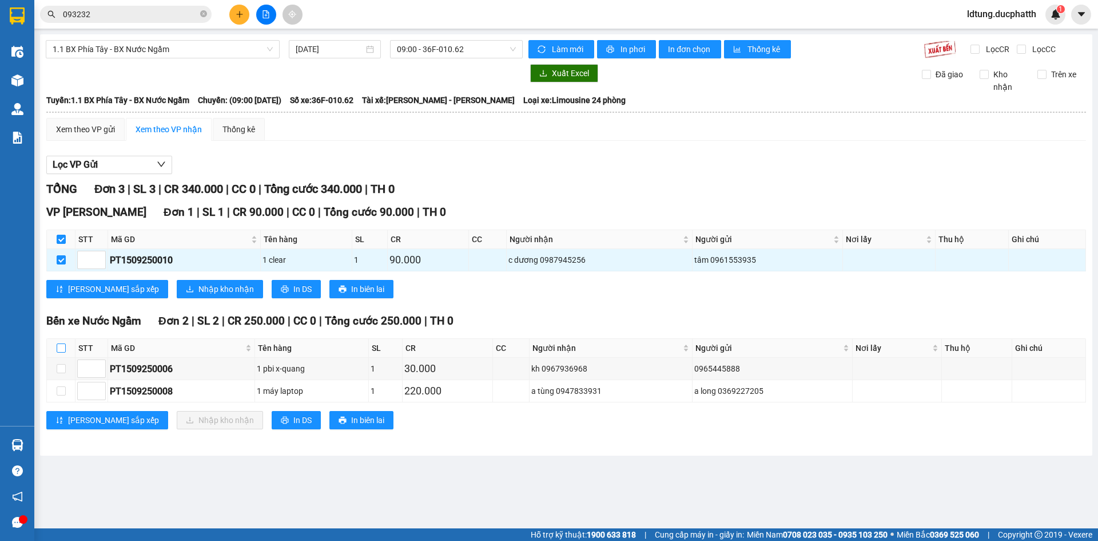
checkbox input "true"
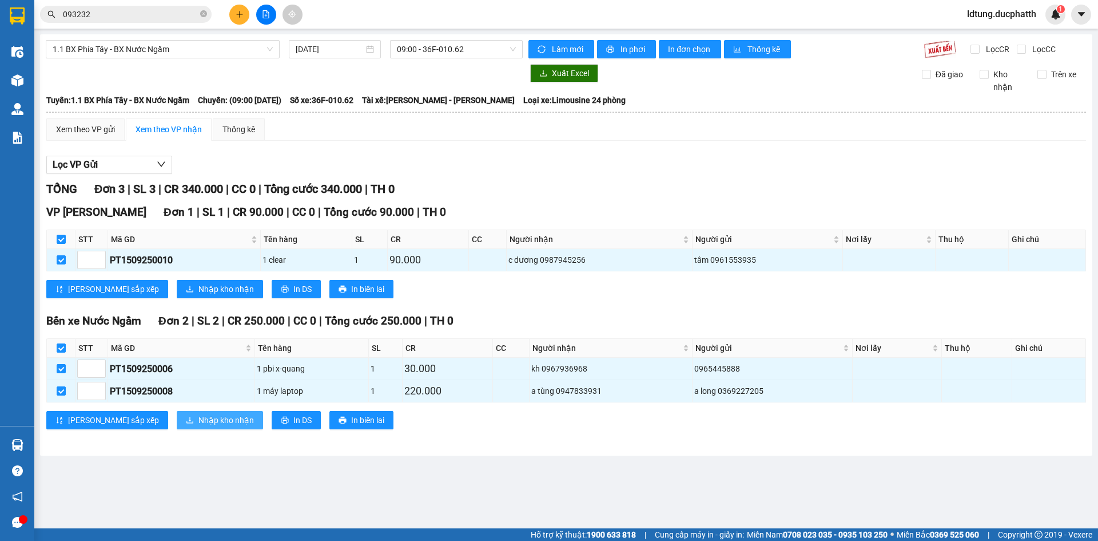
click at [186, 420] on icon "download" at bounding box center [190, 420] width 8 height 8
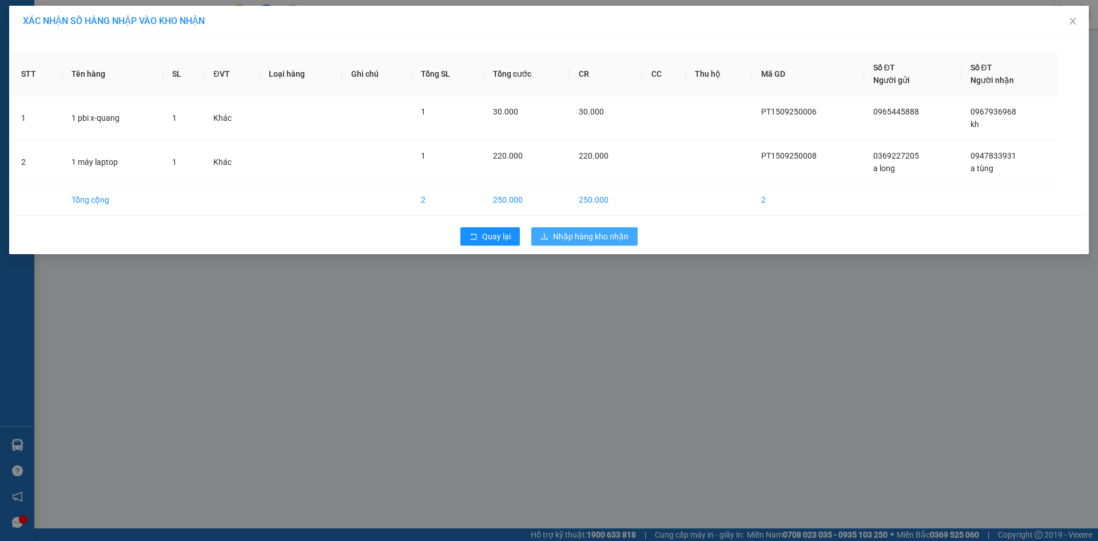
click at [546, 232] on icon "download" at bounding box center [545, 236] width 8 height 8
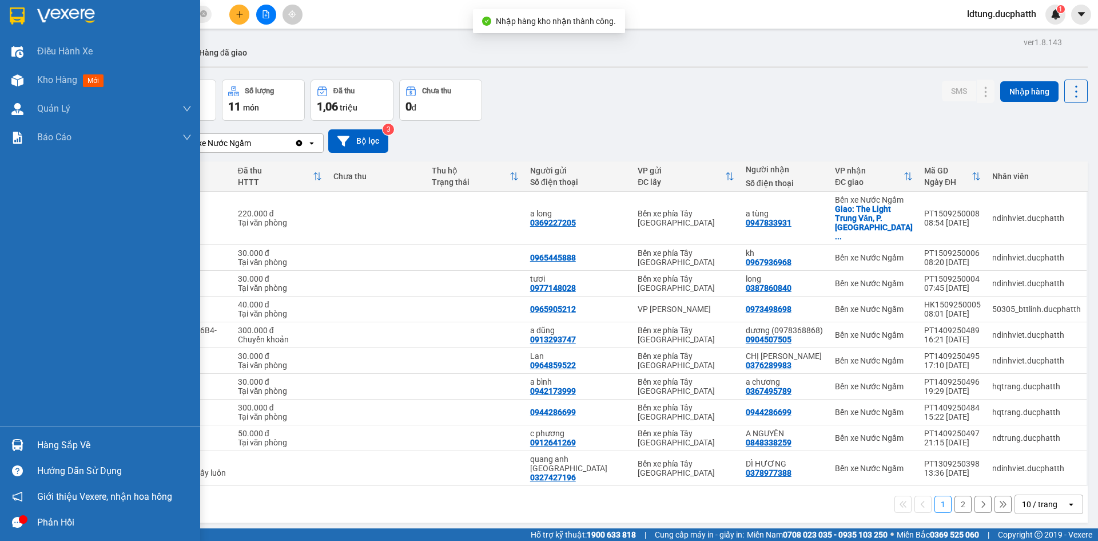
click at [7, 444] on div at bounding box center [17, 445] width 20 height 20
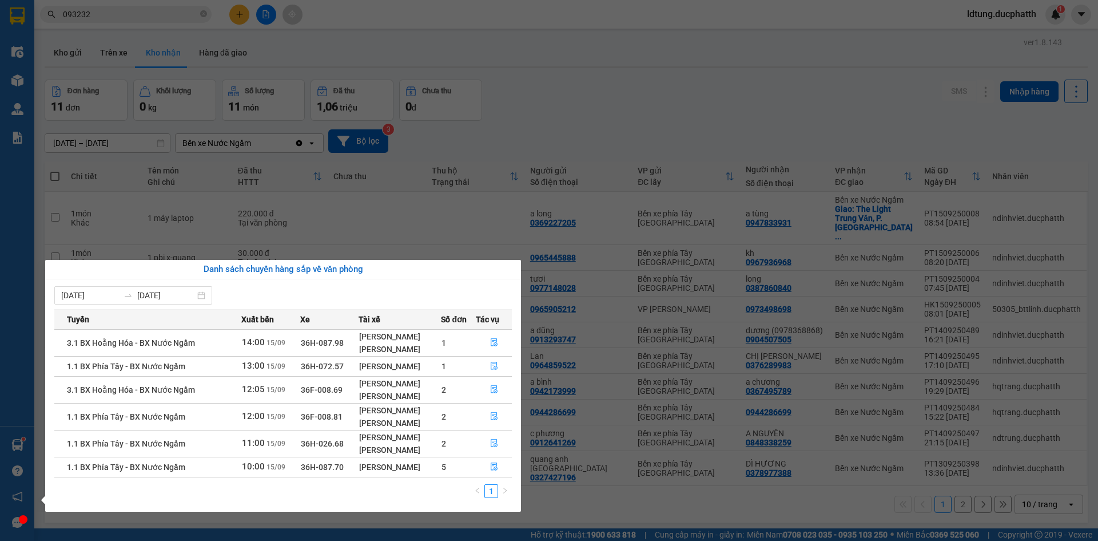
drag, startPoint x: 505, startPoint y: 205, endPoint x: 503, endPoint y: 199, distance: 6.4
click at [505, 205] on section "Kết quả tìm kiếm ( 14 ) Bộ lọc Mã ĐH Trạng thái Món hàng Thu hộ Tổng cước Chưa …" at bounding box center [549, 270] width 1098 height 541
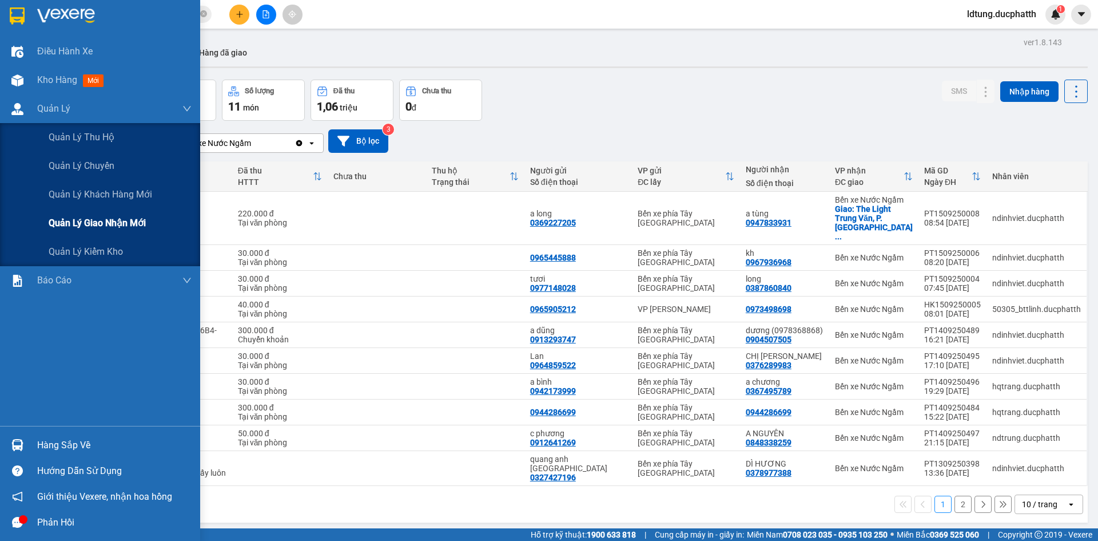
click at [108, 216] on span "Quản lý giao nhận mới" at bounding box center [97, 223] width 97 height 14
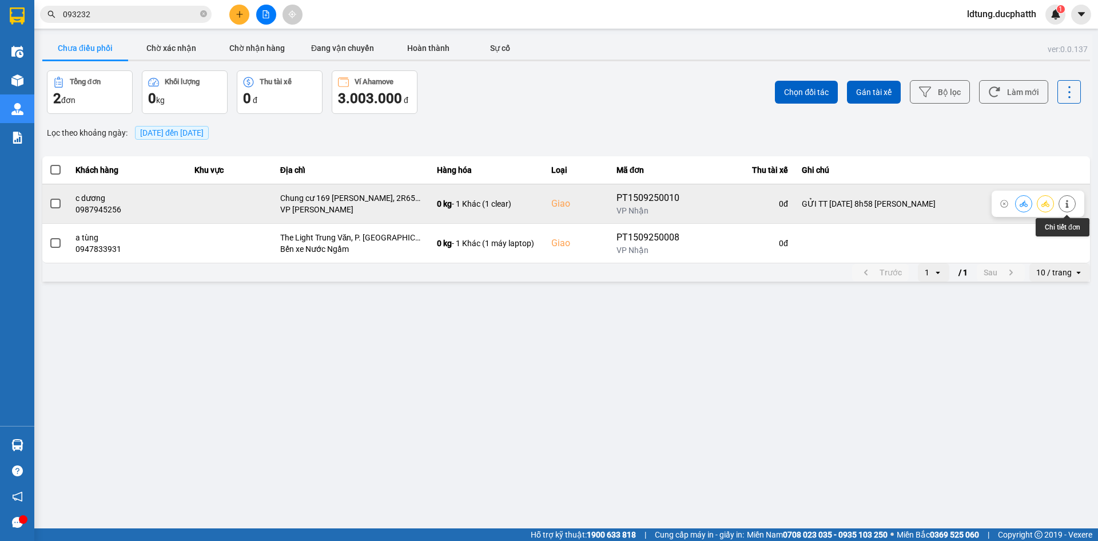
click at [1065, 204] on icon at bounding box center [1067, 204] width 8 height 8
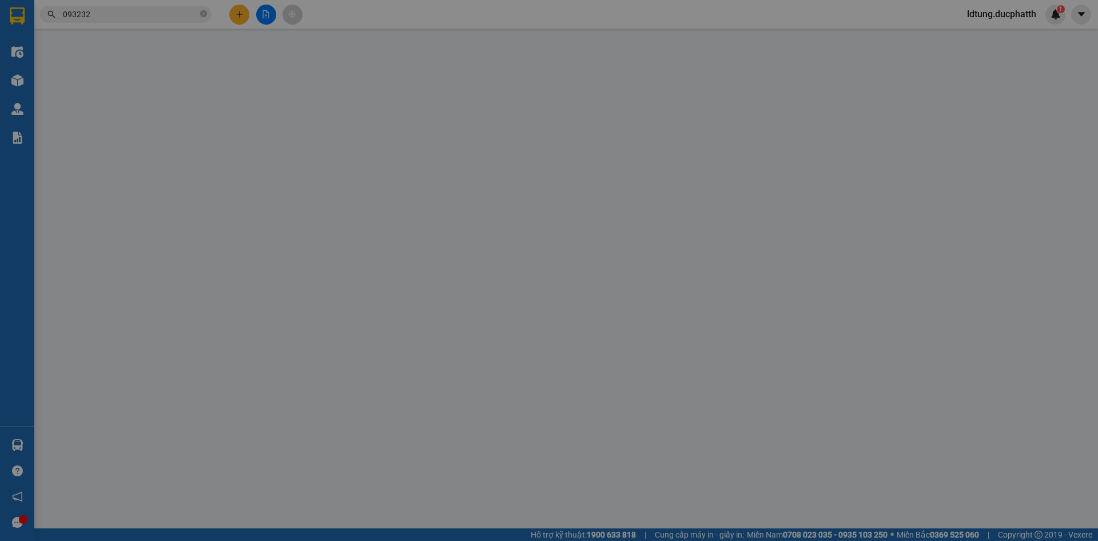
type input "0961553935"
type input "tâm"
type input "0987945256"
type input "c dương"
checkbox input "true"
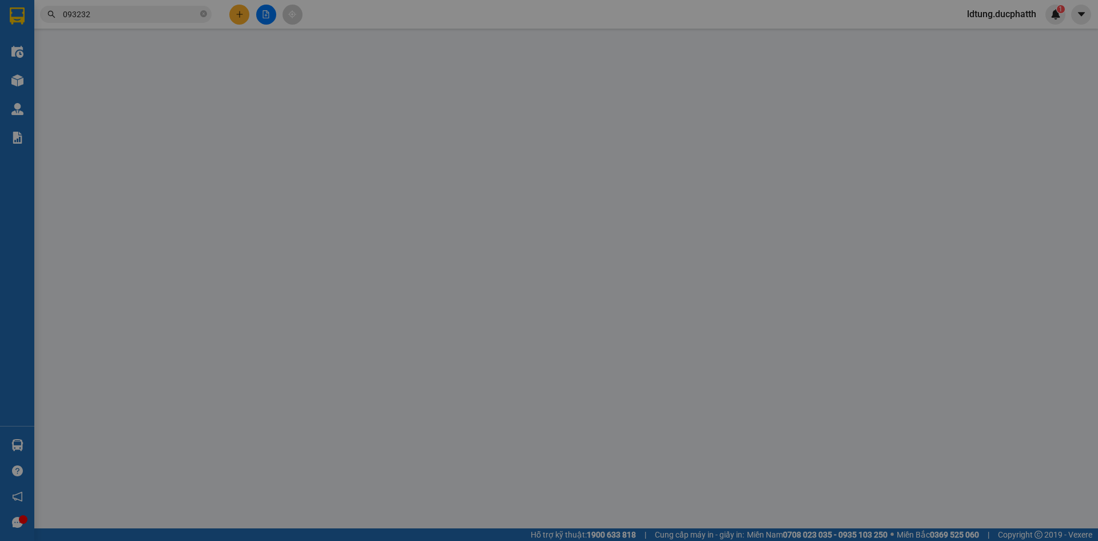
type input "Chung cư 169 Nguyễn Ngọc Vũ, 2R65+Q4Q, Đ. Nguyễn Ngọc Vũ, Trung Hoà, Hoàn Kiếm,…"
type input "GỬI TT 15/9 8h58 nguyen thi thanh tam vietin"
type input "90.000"
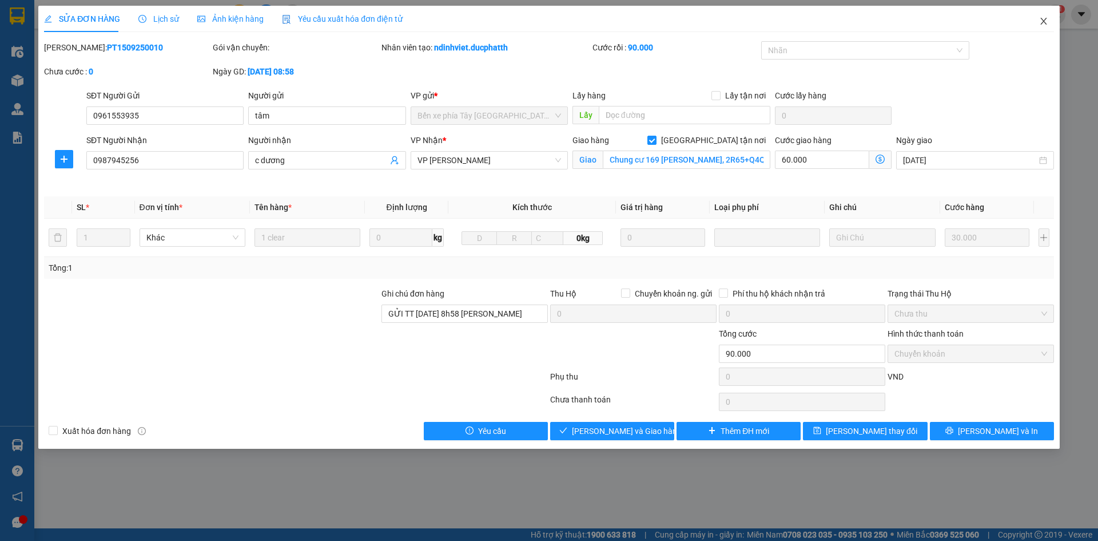
click at [1046, 16] on span "Close" at bounding box center [1044, 22] width 32 height 32
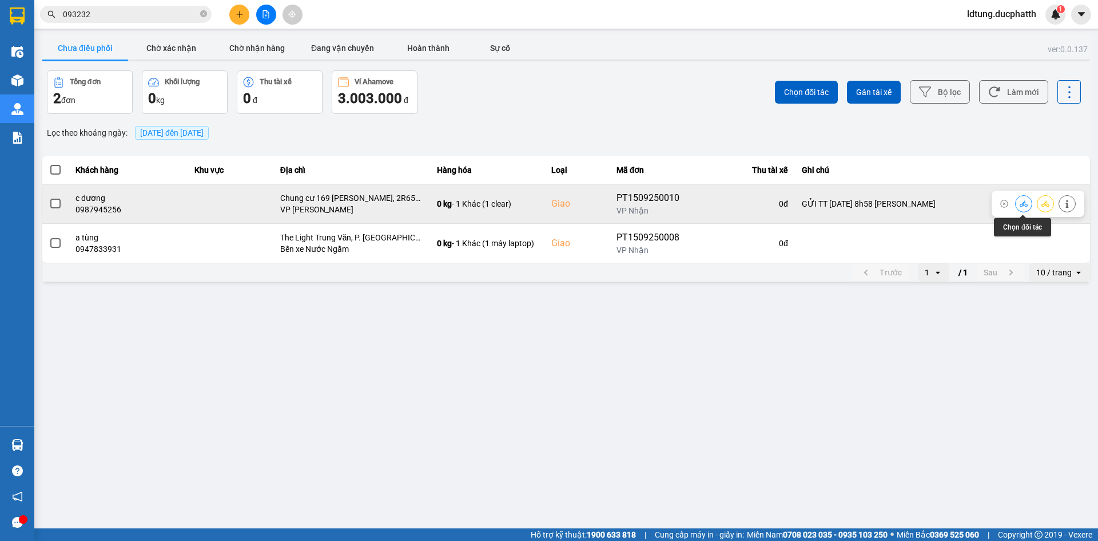
click at [1022, 207] on icon at bounding box center [1024, 203] width 8 height 6
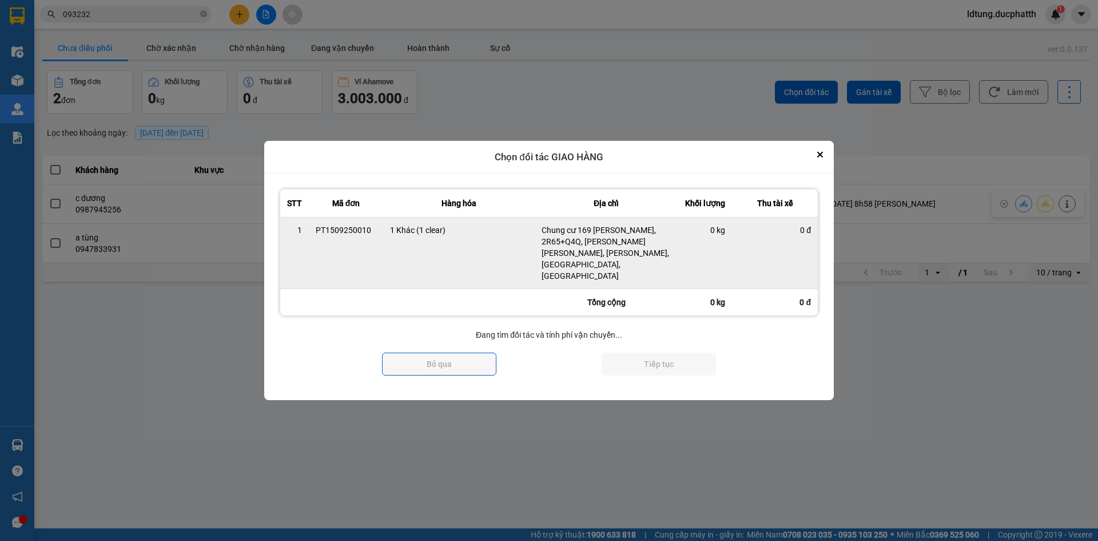
click at [757, 249] on td "0 đ" at bounding box center [775, 253] width 86 height 72
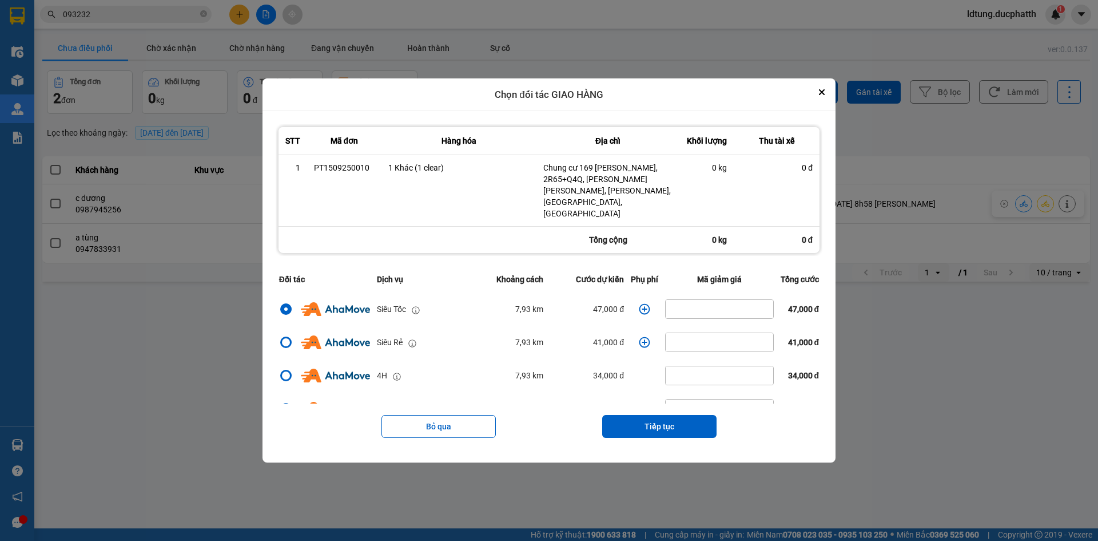
click at [724, 250] on div "STT Mã đơn Hàng hóa Địa chỉ Khối lượng Thu tài xế 1 PT1509250010 1 Khác (1 clea…" at bounding box center [549, 286] width 547 height 325
click at [641, 303] on icon "dialog" at bounding box center [644, 308] width 11 height 11
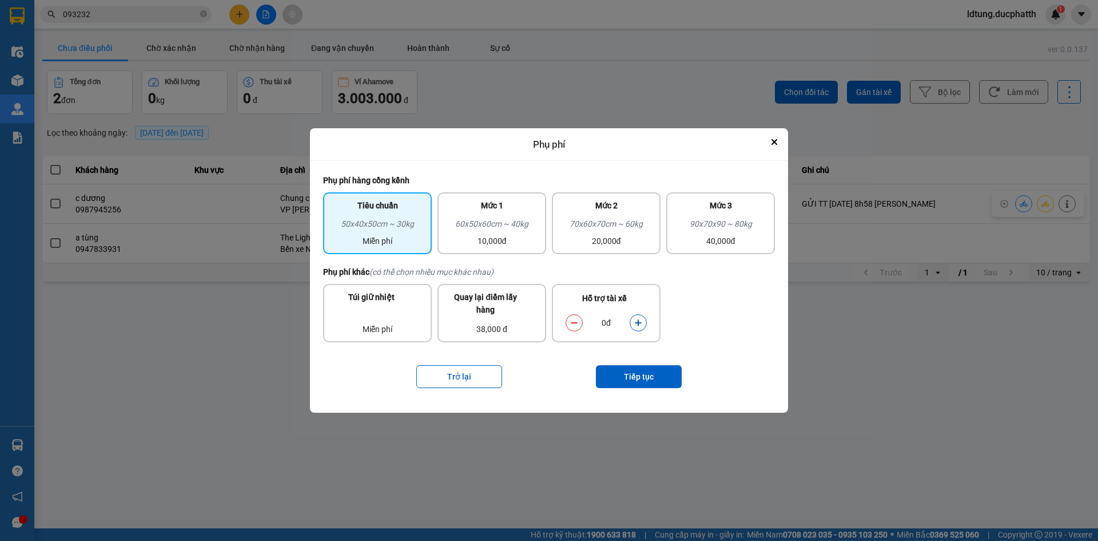
click at [640, 321] on icon "dialog" at bounding box center [638, 323] width 8 height 8
click at [631, 372] on button "Tiếp tục" at bounding box center [639, 376] width 86 height 23
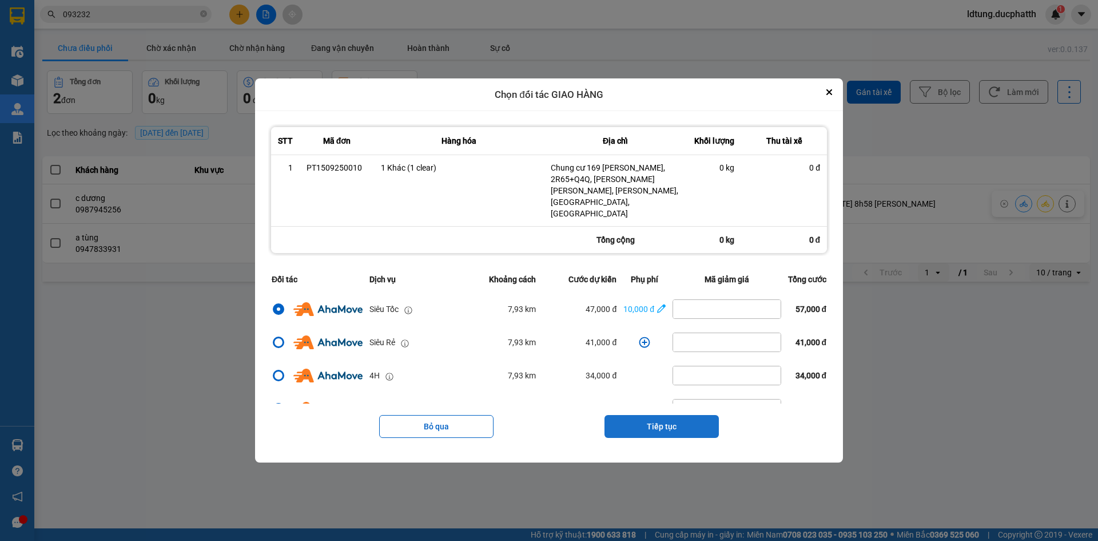
click at [680, 415] on button "Tiếp tục" at bounding box center [662, 426] width 114 height 23
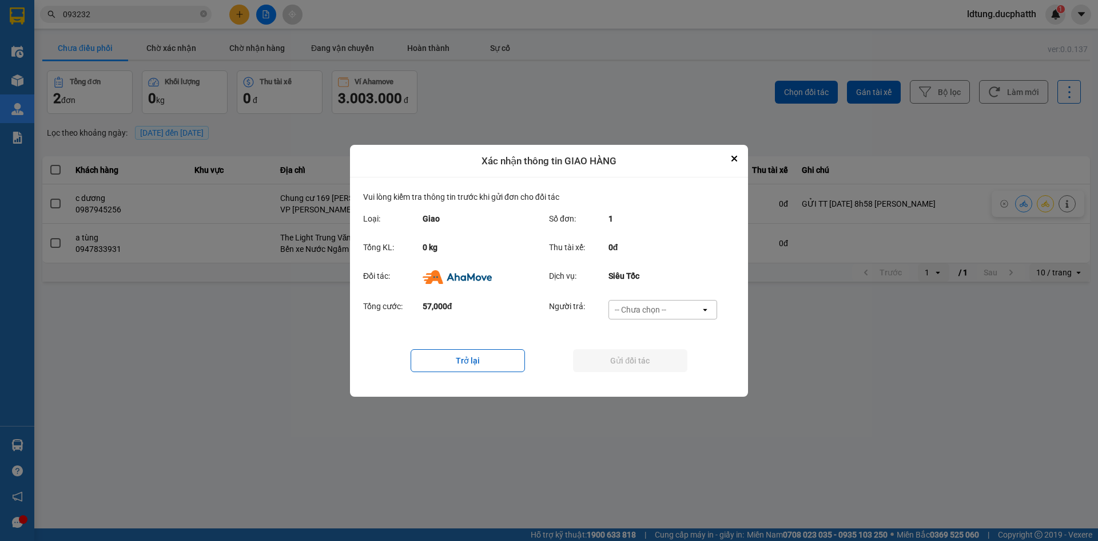
drag, startPoint x: 673, startPoint y: 299, endPoint x: 669, endPoint y: 310, distance: 12.1
click at [672, 301] on div "Tổng cước: 57,000đ Người trả: -- Chưa chọn -- open" at bounding box center [549, 312] width 372 height 35
click at [666, 316] on div "-- Chưa chọn --" at bounding box center [655, 309] width 92 height 18
click at [650, 370] on span "Ví Ahamove" at bounding box center [640, 374] width 46 height 11
click at [653, 360] on button "Gửi đối tác" at bounding box center [630, 360] width 114 height 23
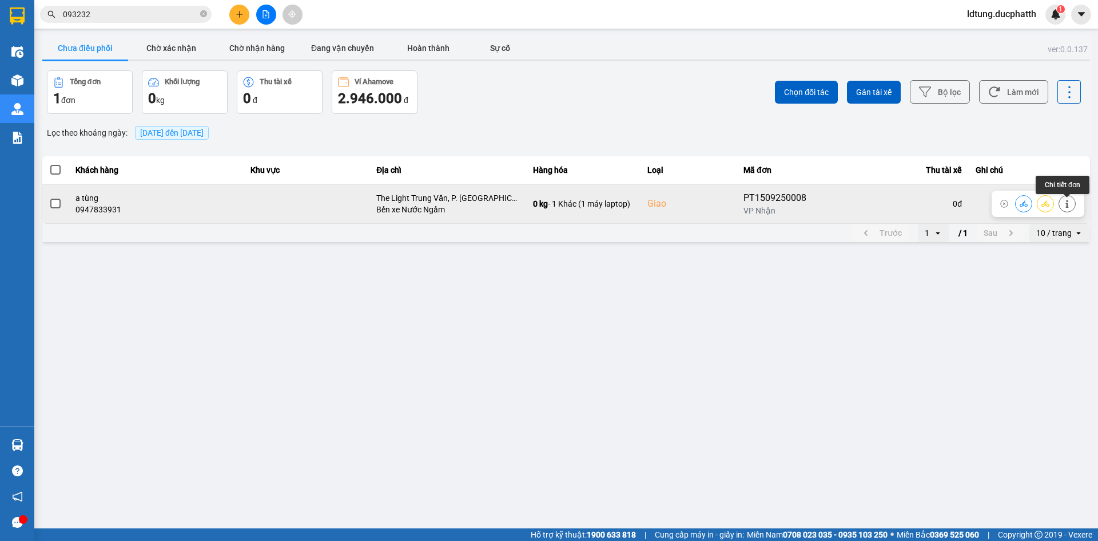
click at [1065, 208] on icon at bounding box center [1067, 204] width 8 height 8
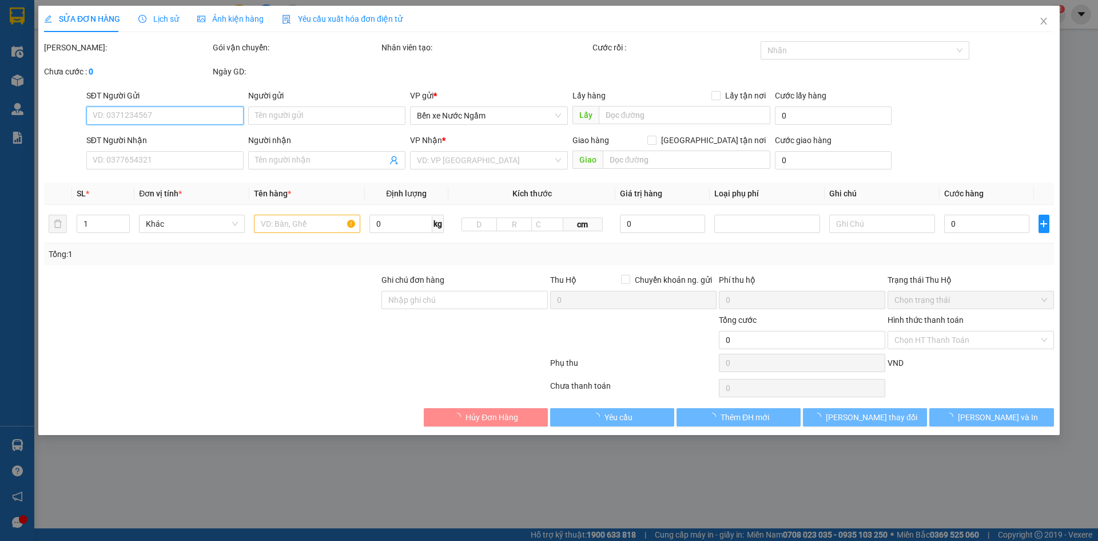
type input "0369227205"
type input "a long"
type input "0947833931"
type input "a tùng"
checkbox input "true"
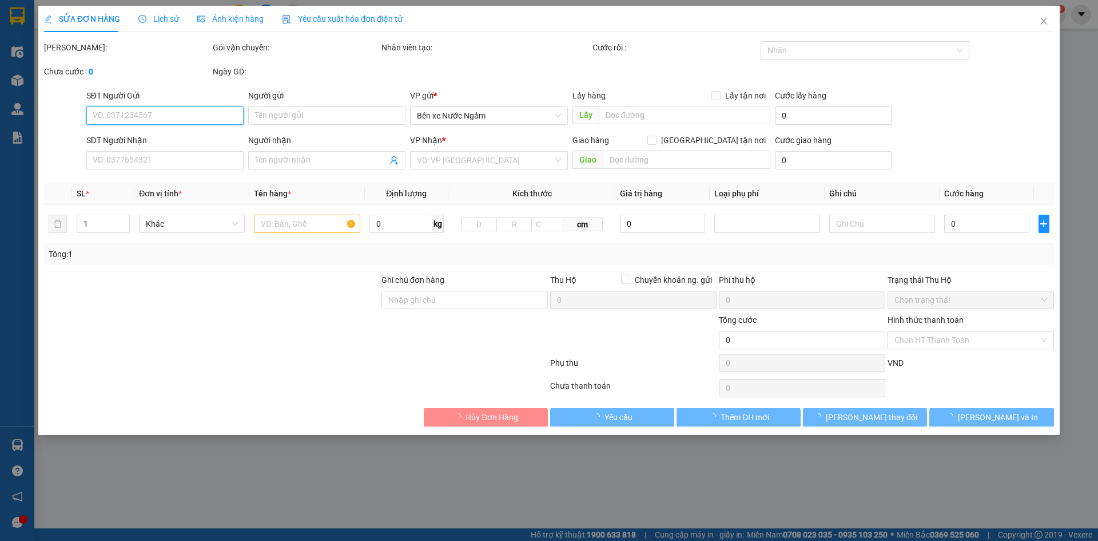
type input "The Light Trung Văn, P. Tố Hữu, Trung Văn, Nam Từ Liêm, Hà Nội, Việt Nam"
type input "220.000"
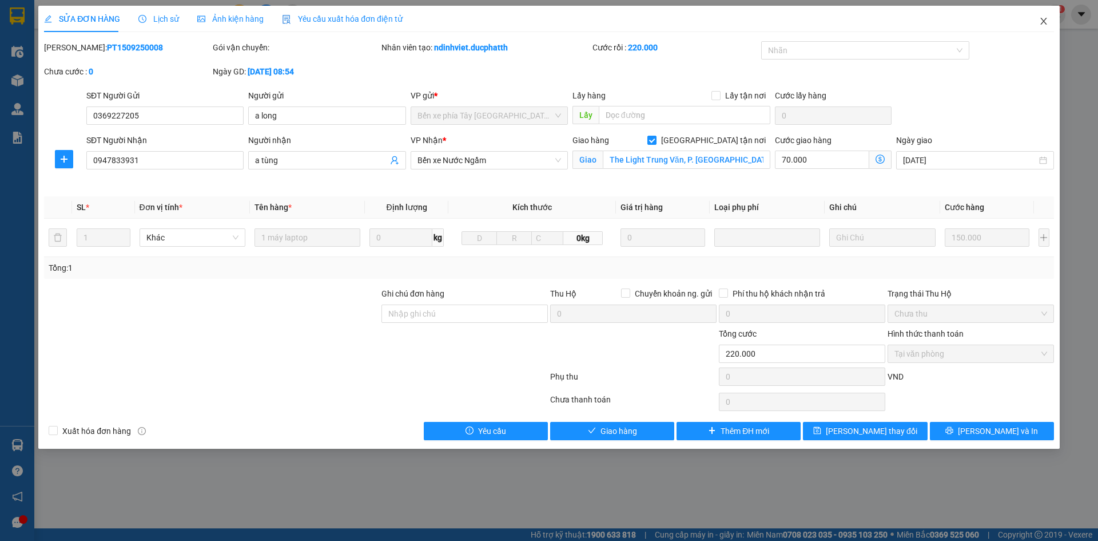
click at [1045, 23] on icon "close" at bounding box center [1043, 21] width 9 height 9
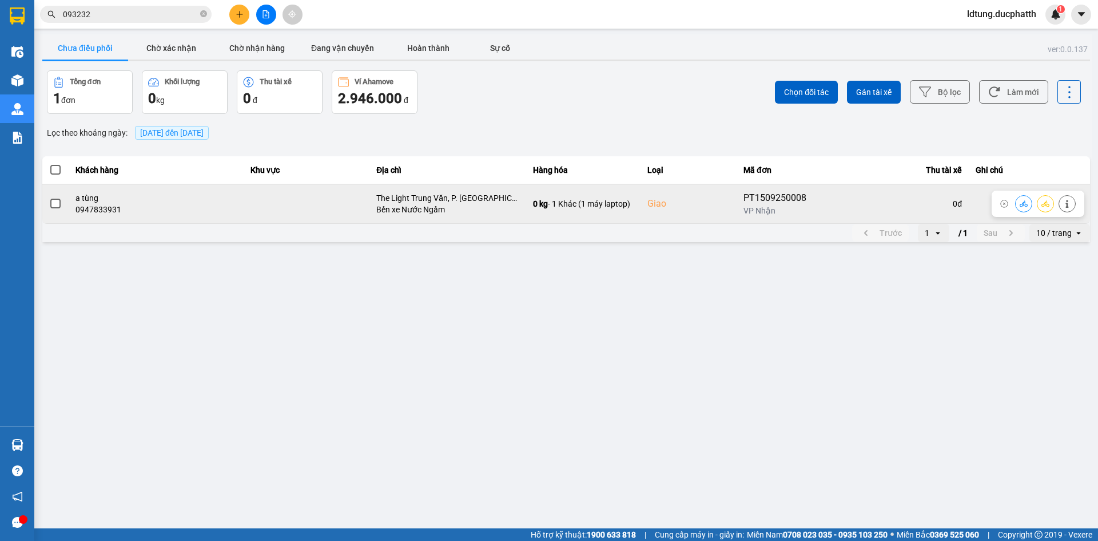
click at [1025, 200] on button at bounding box center [1024, 203] width 16 height 20
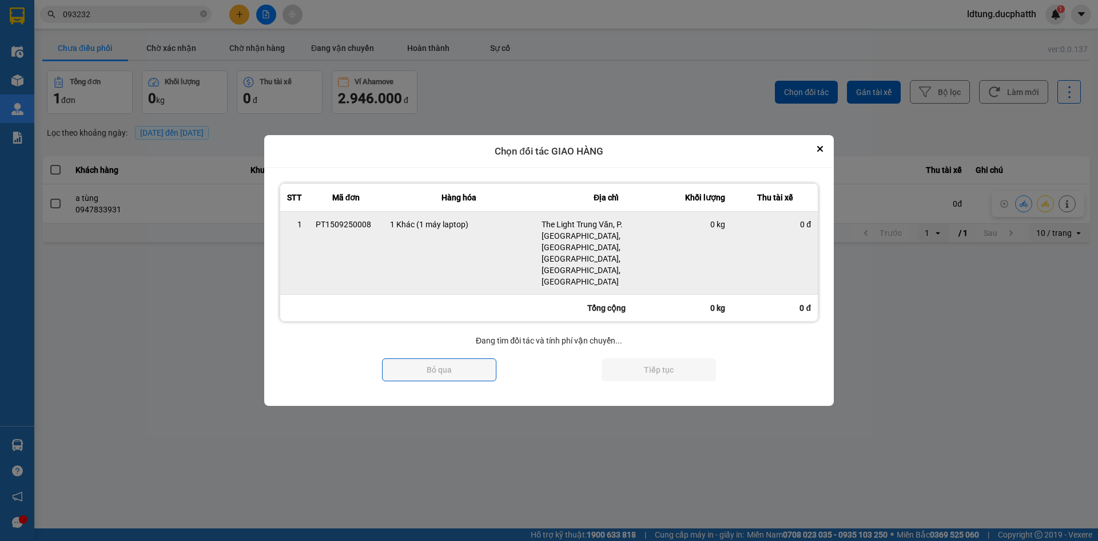
click at [727, 241] on td "0 kg" at bounding box center [705, 253] width 54 height 83
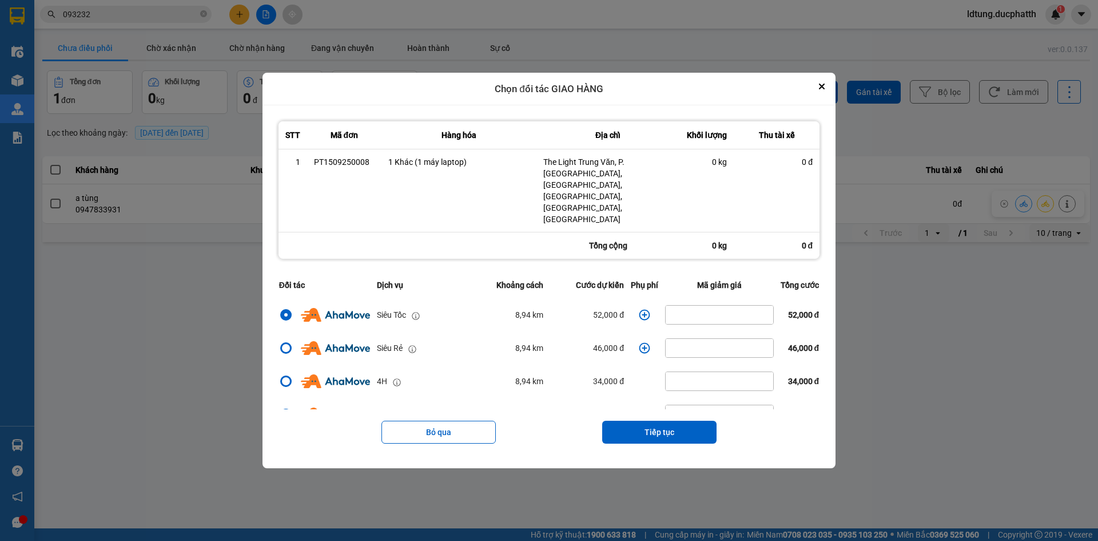
click at [639, 309] on icon "dialog" at bounding box center [644, 314] width 11 height 11
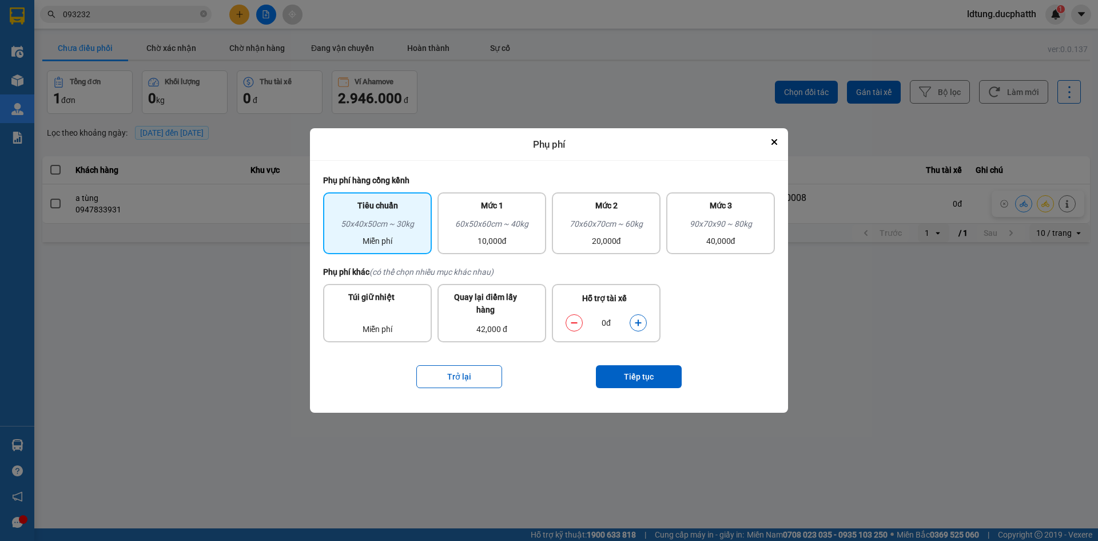
click at [639, 324] on icon "dialog" at bounding box center [638, 323] width 6 height 6
click at [629, 378] on button "Tiếp tục" at bounding box center [639, 376] width 86 height 23
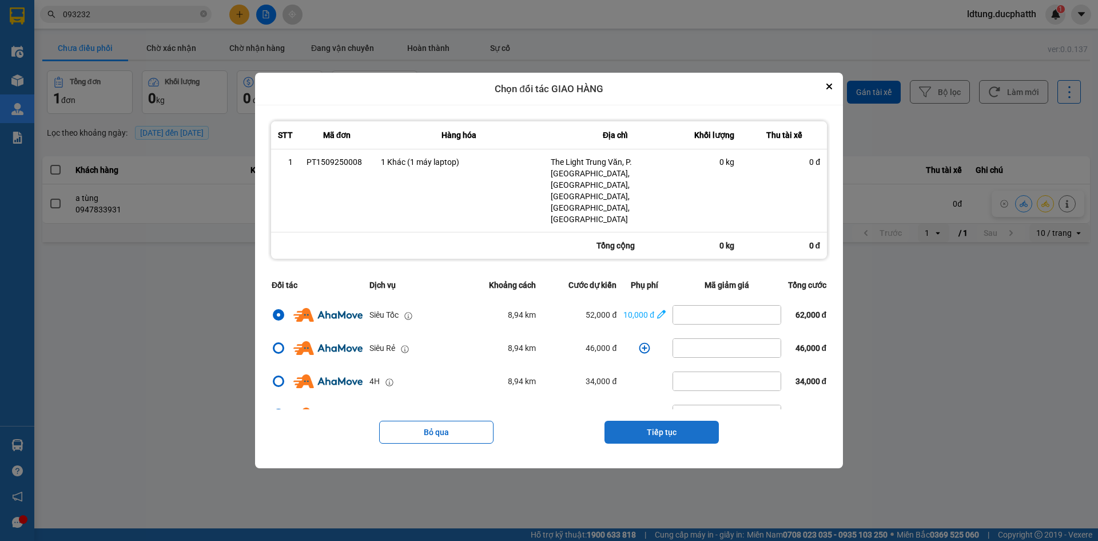
click at [661, 420] on button "Tiếp tục" at bounding box center [662, 431] width 114 height 23
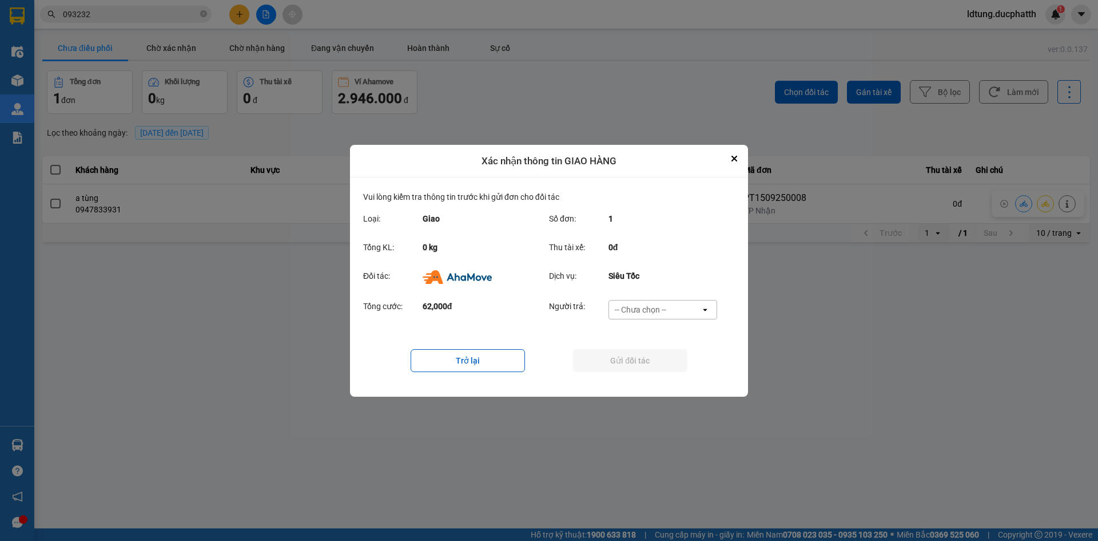
drag, startPoint x: 665, startPoint y: 304, endPoint x: 666, endPoint y: 312, distance: 8.6
click at [665, 304] on div "-- Chưa chọn --" at bounding box center [640, 309] width 51 height 11
drag, startPoint x: 644, startPoint y: 363, endPoint x: 640, endPoint y: 376, distance: 13.0
click at [640, 376] on ul "Khách hàng Nhà xe trả tiền mặt Ví Ahamove" at bounding box center [662, 354] width 109 height 71
click at [675, 374] on div "Ví Ahamove" at bounding box center [662, 374] width 109 height 21
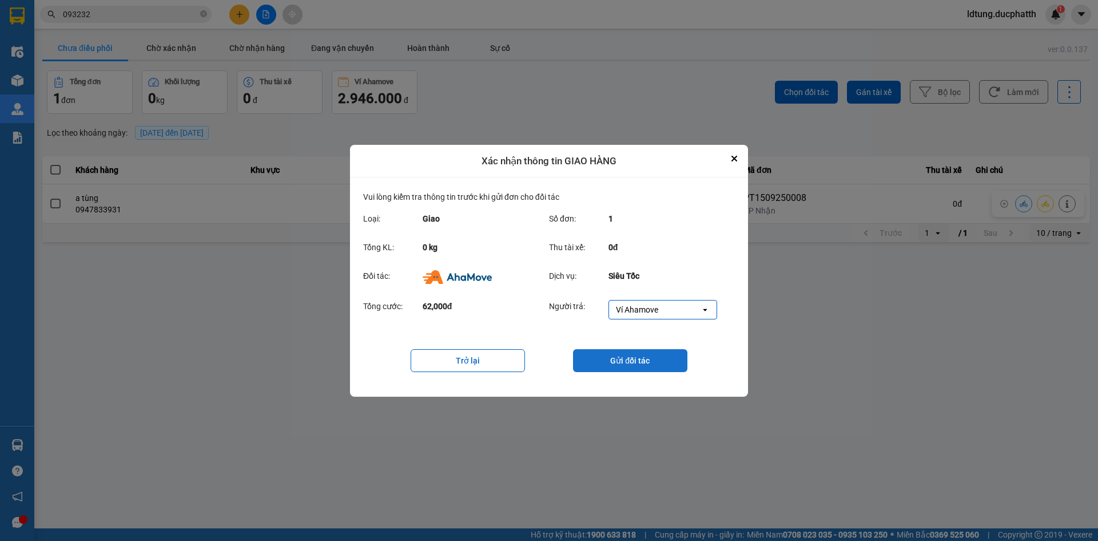
click at [640, 363] on button "Gửi đối tác" at bounding box center [630, 360] width 114 height 23
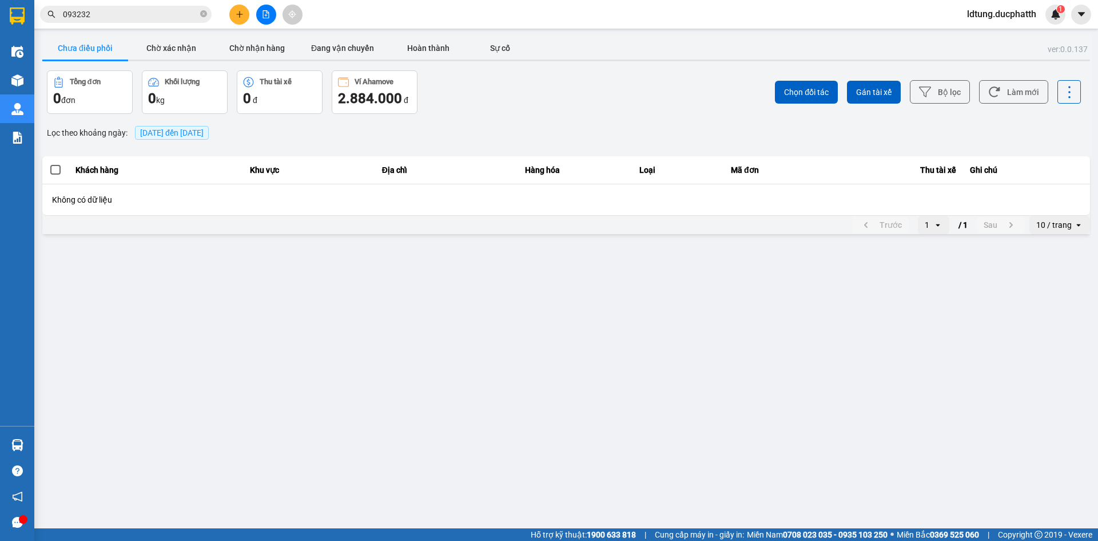
click at [23, 522] on div at bounding box center [23, 519] width 9 height 9
click at [18, 519] on div "Điều hành xe Kho hàng mới Quản Lý Quản lý thu hộ Quản lý chuyến Quản lý khách h…" at bounding box center [17, 270] width 34 height 541
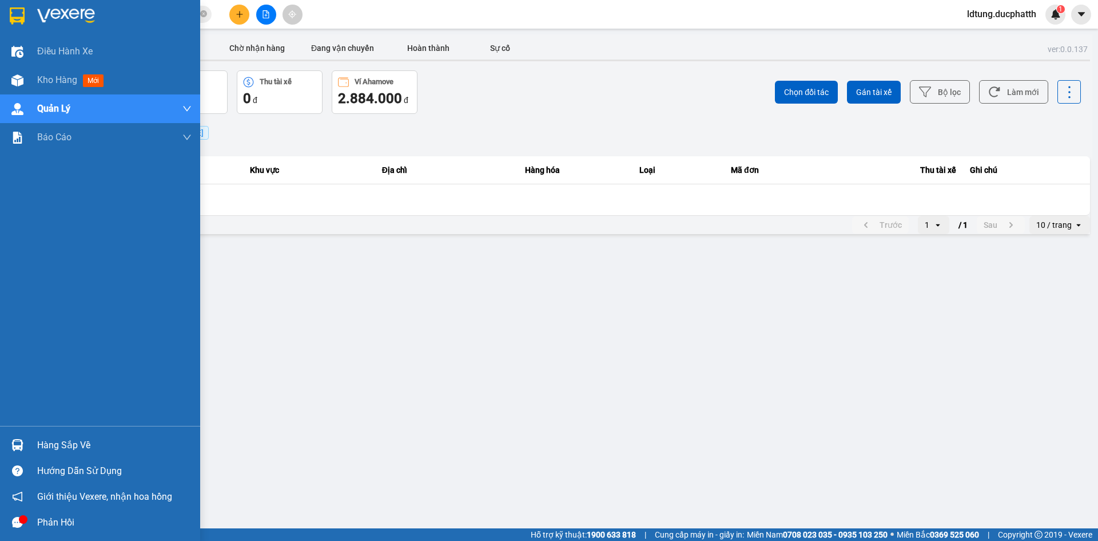
click at [18, 521] on icon "message" at bounding box center [17, 522] width 11 height 11
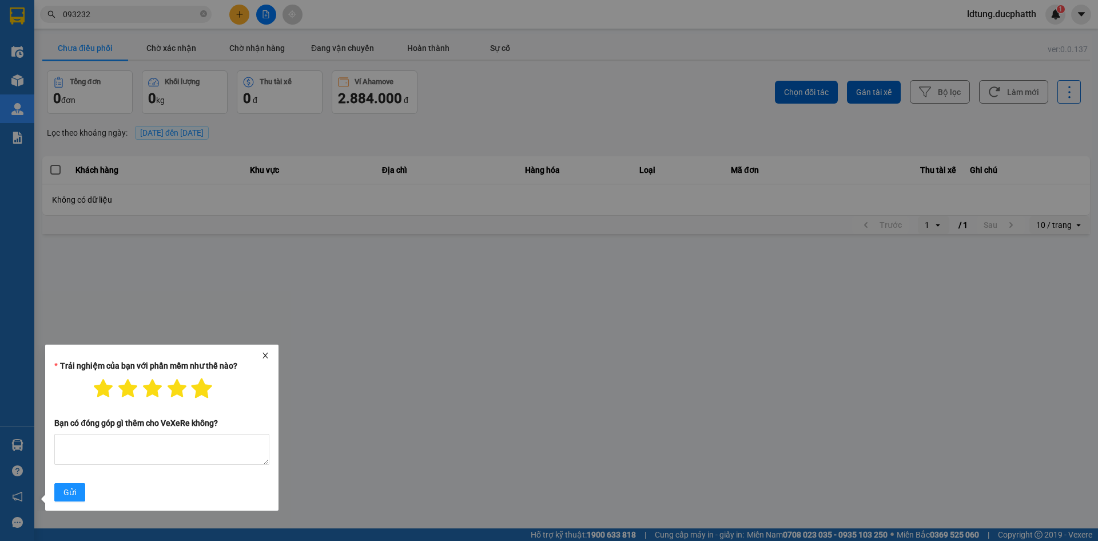
click at [208, 391] on icon "star" at bounding box center [202, 388] width 21 height 20
click at [68, 493] on span "Gửi" at bounding box center [69, 492] width 13 height 13
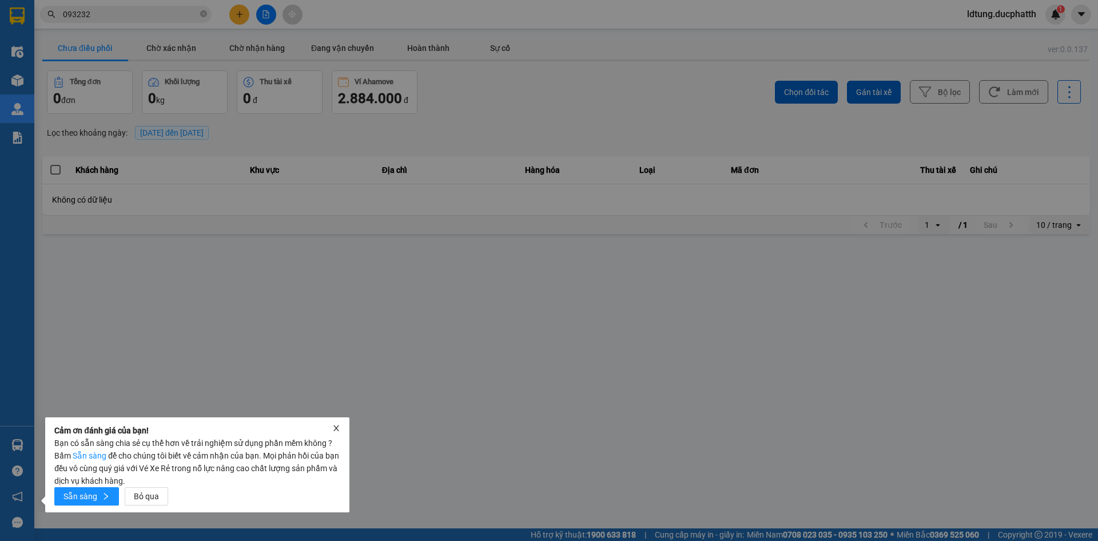
click at [339, 427] on icon "close" at bounding box center [336, 428] width 8 height 8
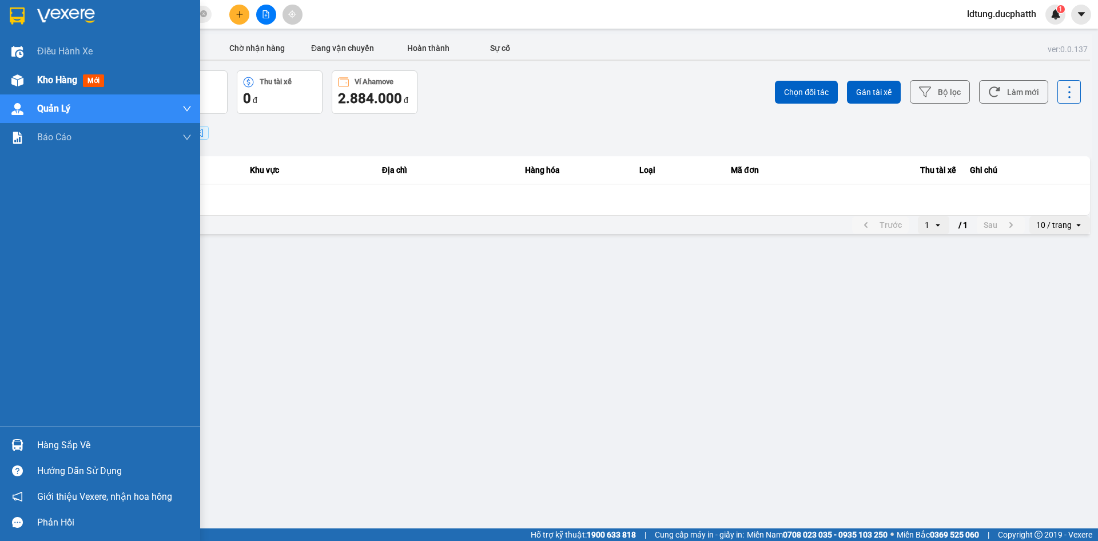
click at [28, 81] on div "Kho hàng mới" at bounding box center [100, 80] width 200 height 29
